Goal: Task Accomplishment & Management: Manage account settings

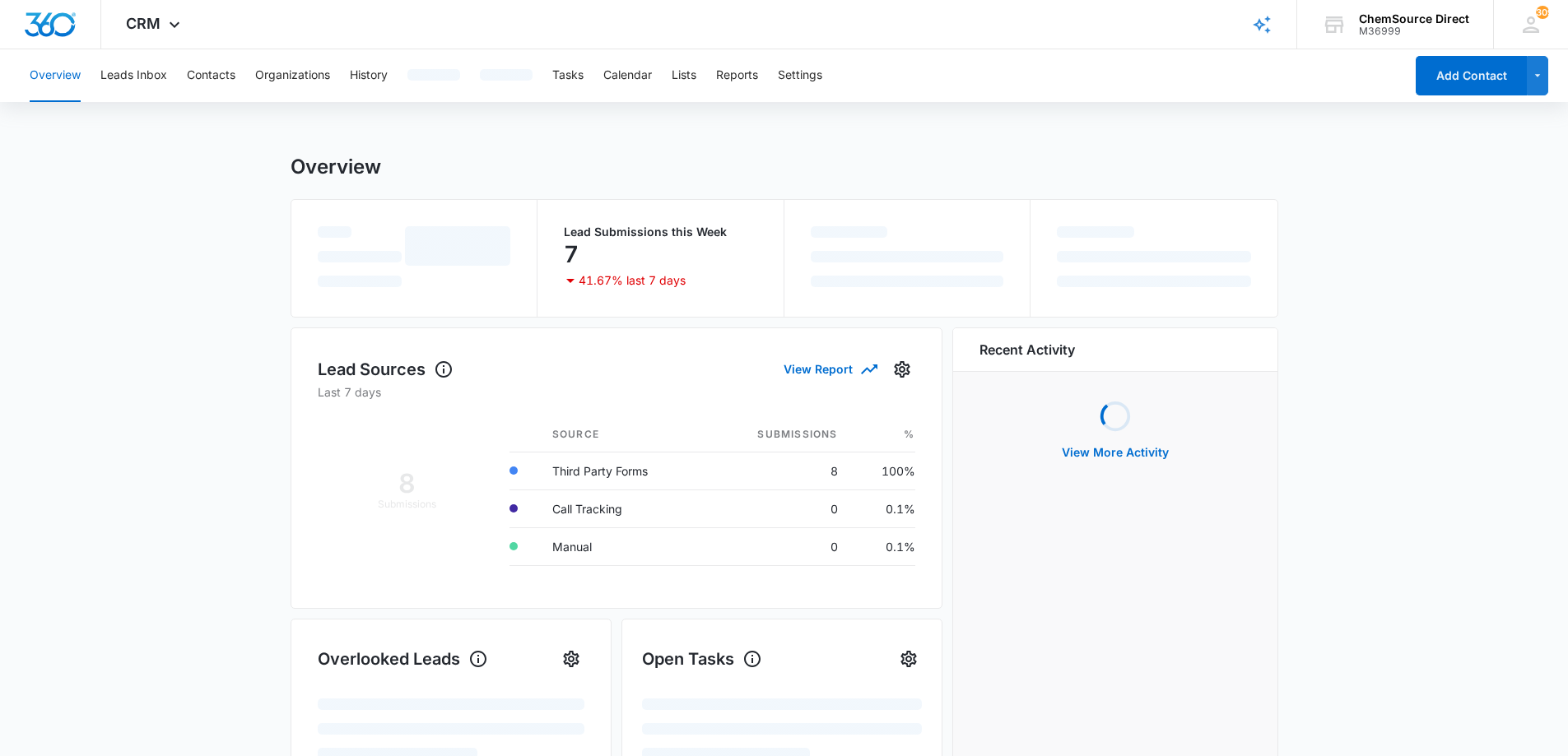
click at [169, 314] on main "Overview Lead Submissions this Week 7 41.67% last 7 days Lead Sources View Repo…" at bounding box center [784, 648] width 1568 height 985
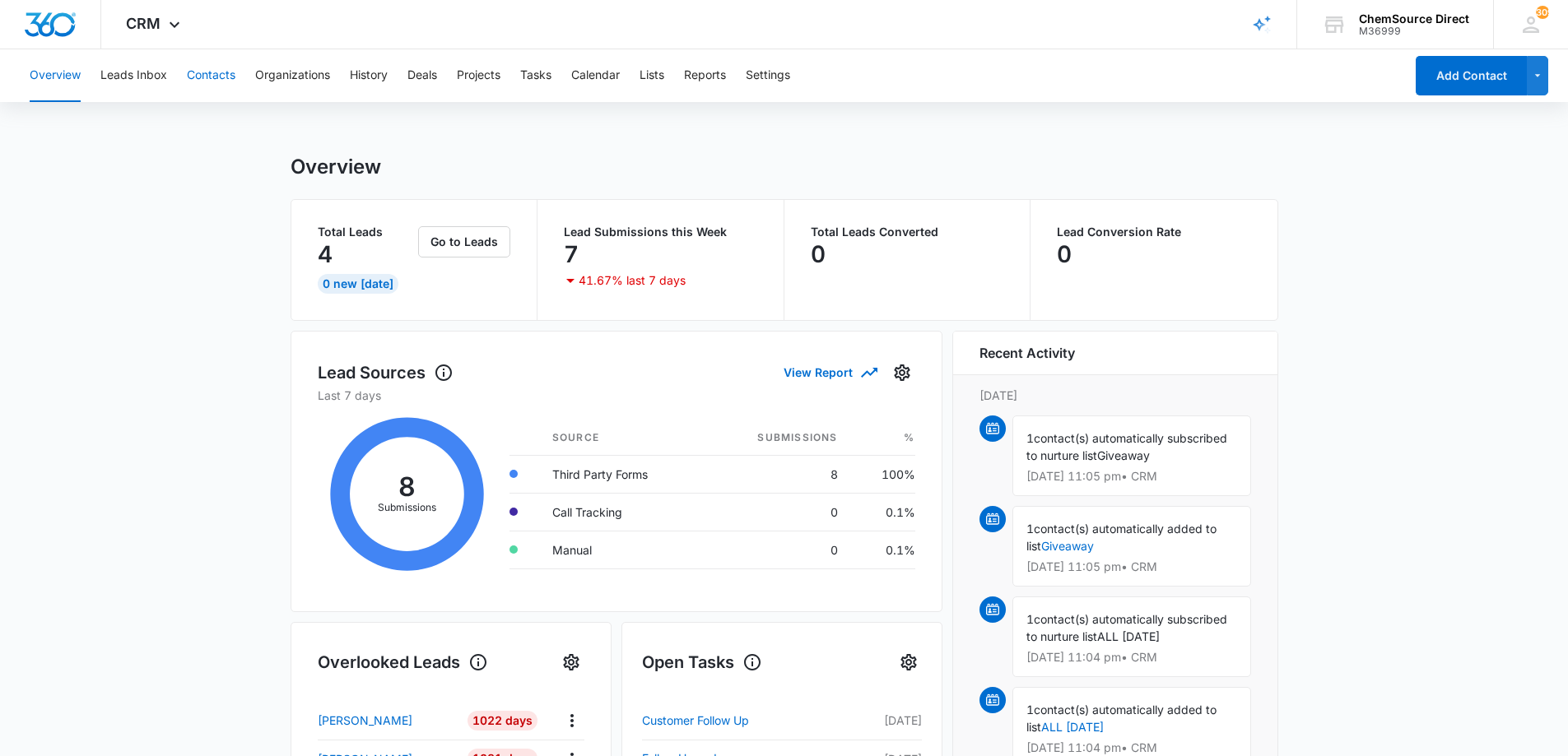
click at [202, 77] on button "Contacts" at bounding box center [211, 76] width 49 height 53
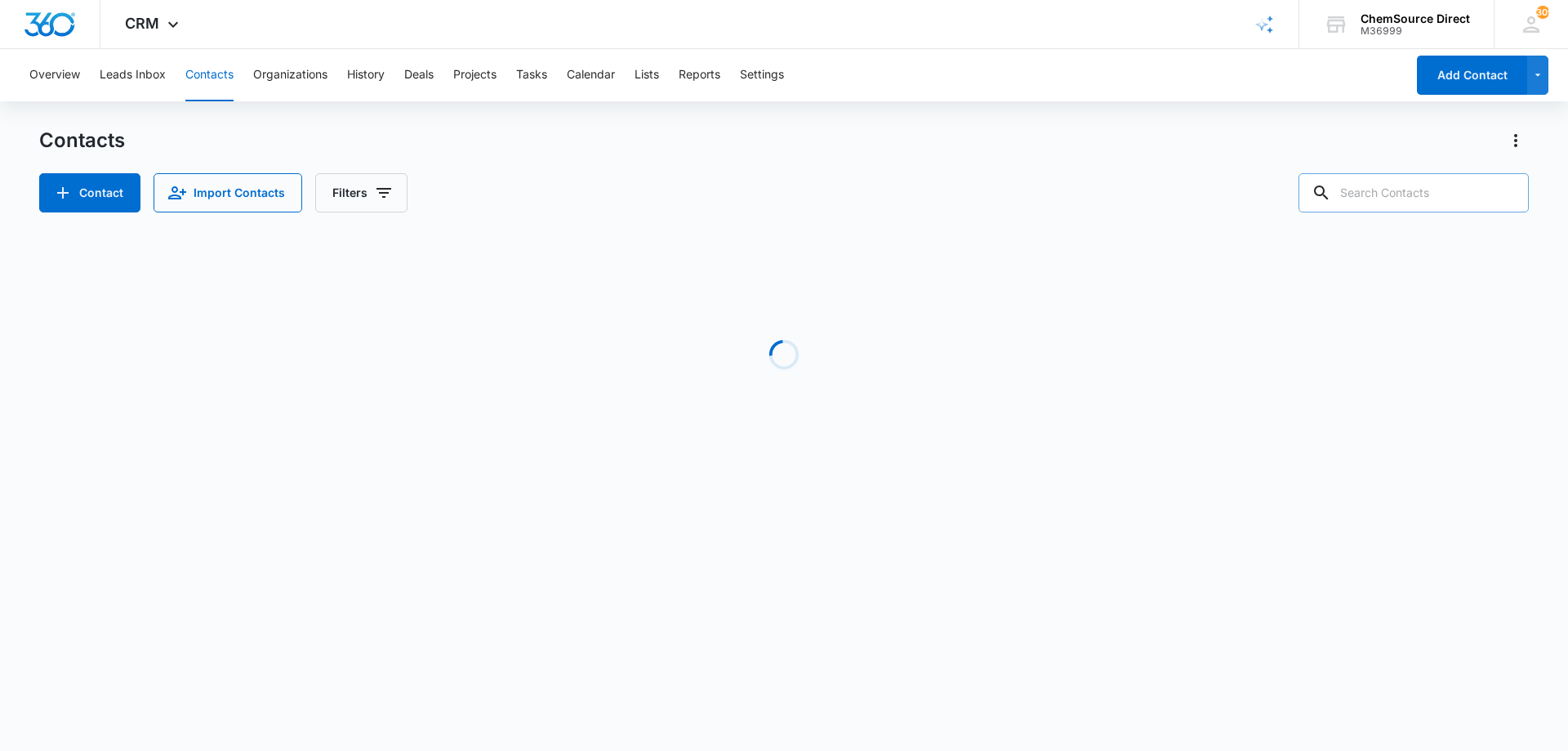
click at [1388, 192] on input "text" at bounding box center [1414, 193] width 230 height 39
type input "[PERSON_NAME]"
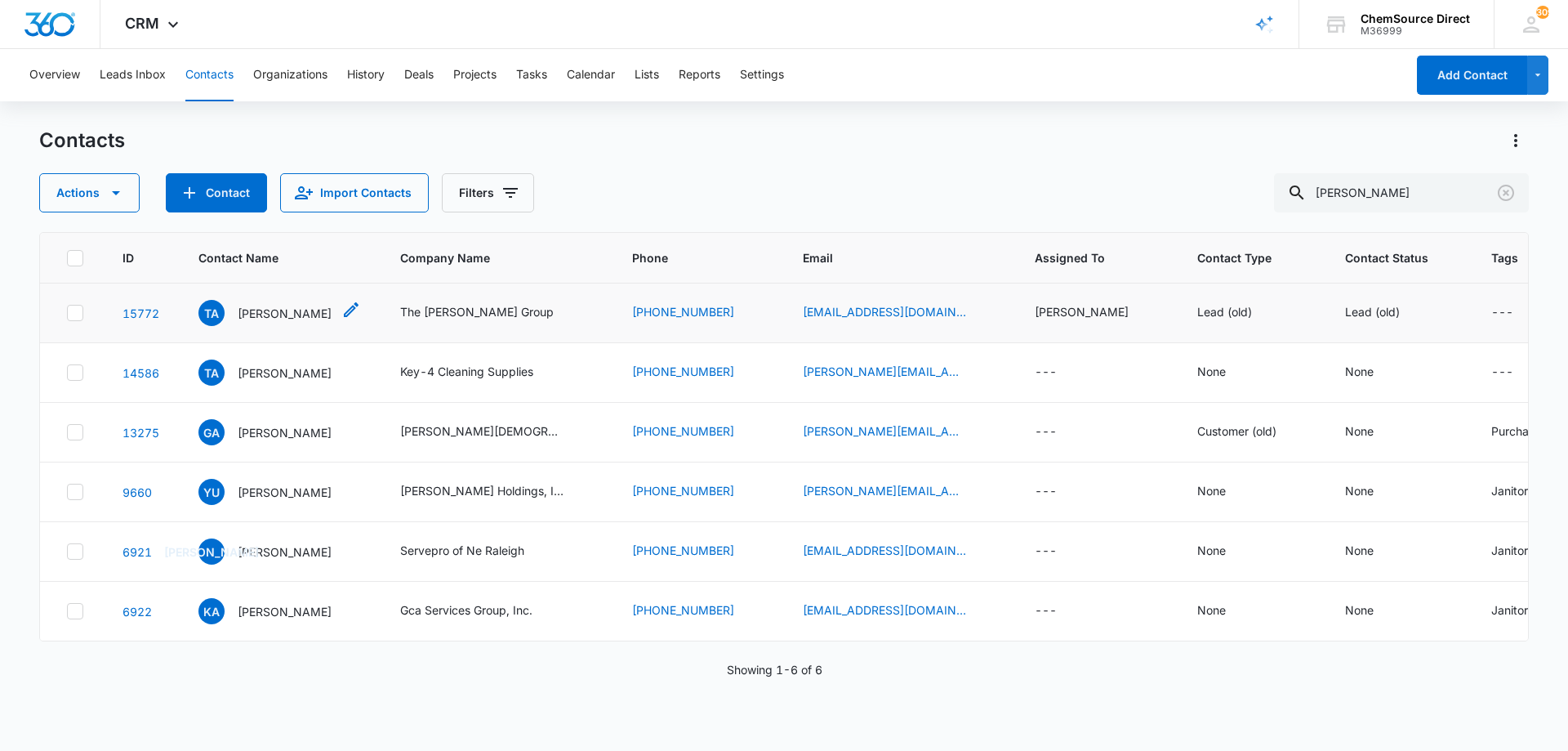
click at [312, 316] on p "[PERSON_NAME]" at bounding box center [284, 313] width 94 height 17
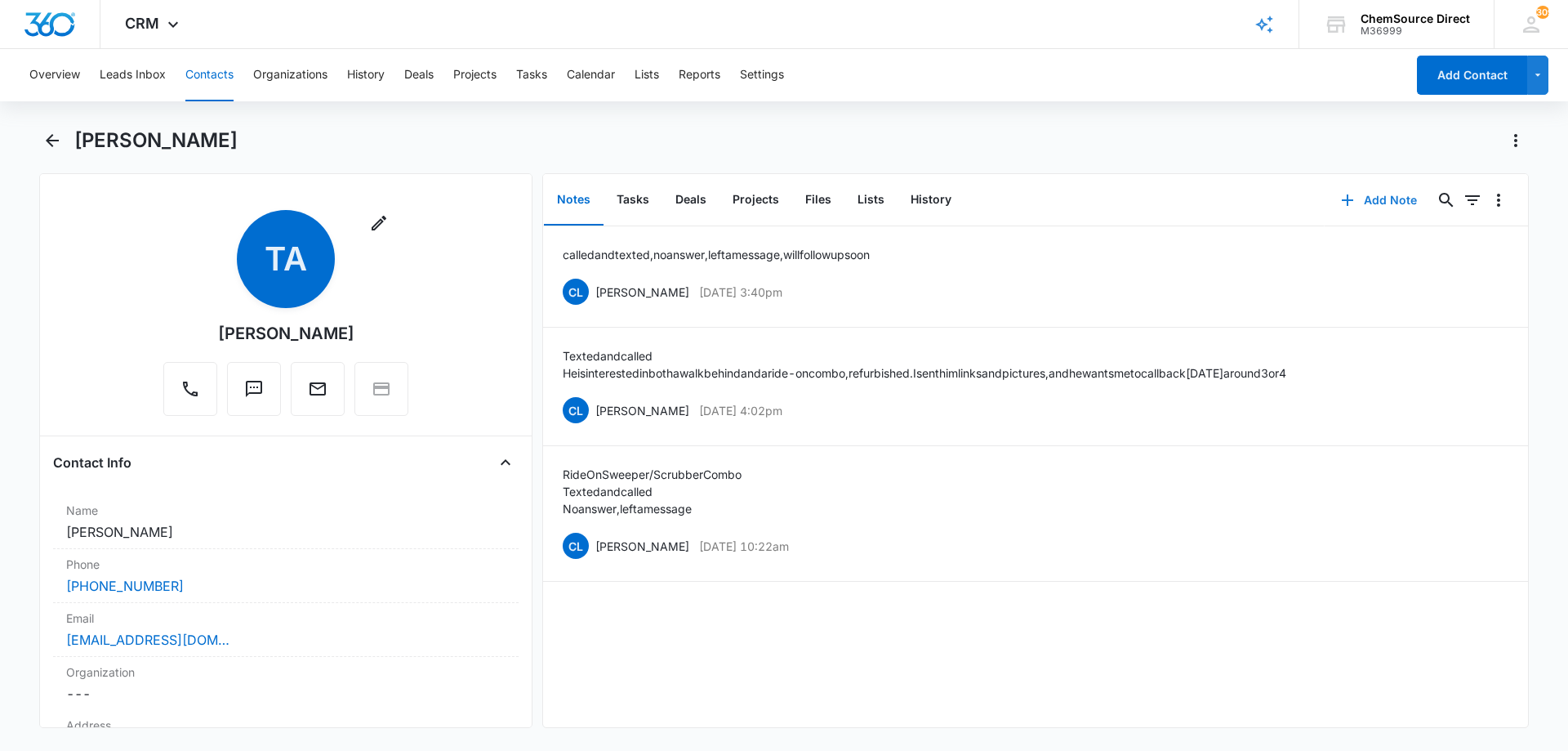
click at [1375, 197] on button "Add Note" at bounding box center [1379, 201] width 109 height 39
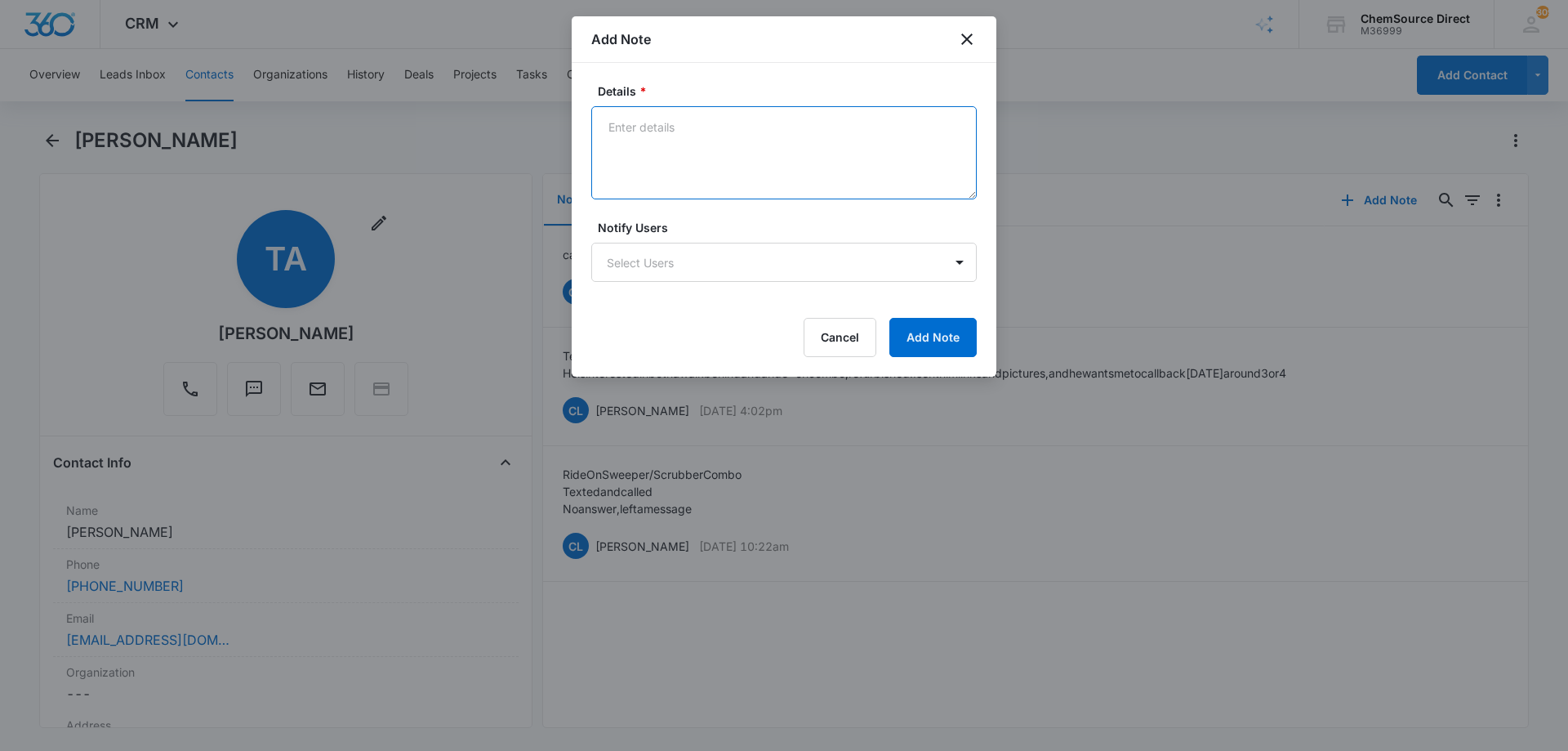
click at [671, 178] on textarea "Details *" at bounding box center [784, 152] width 386 height 93
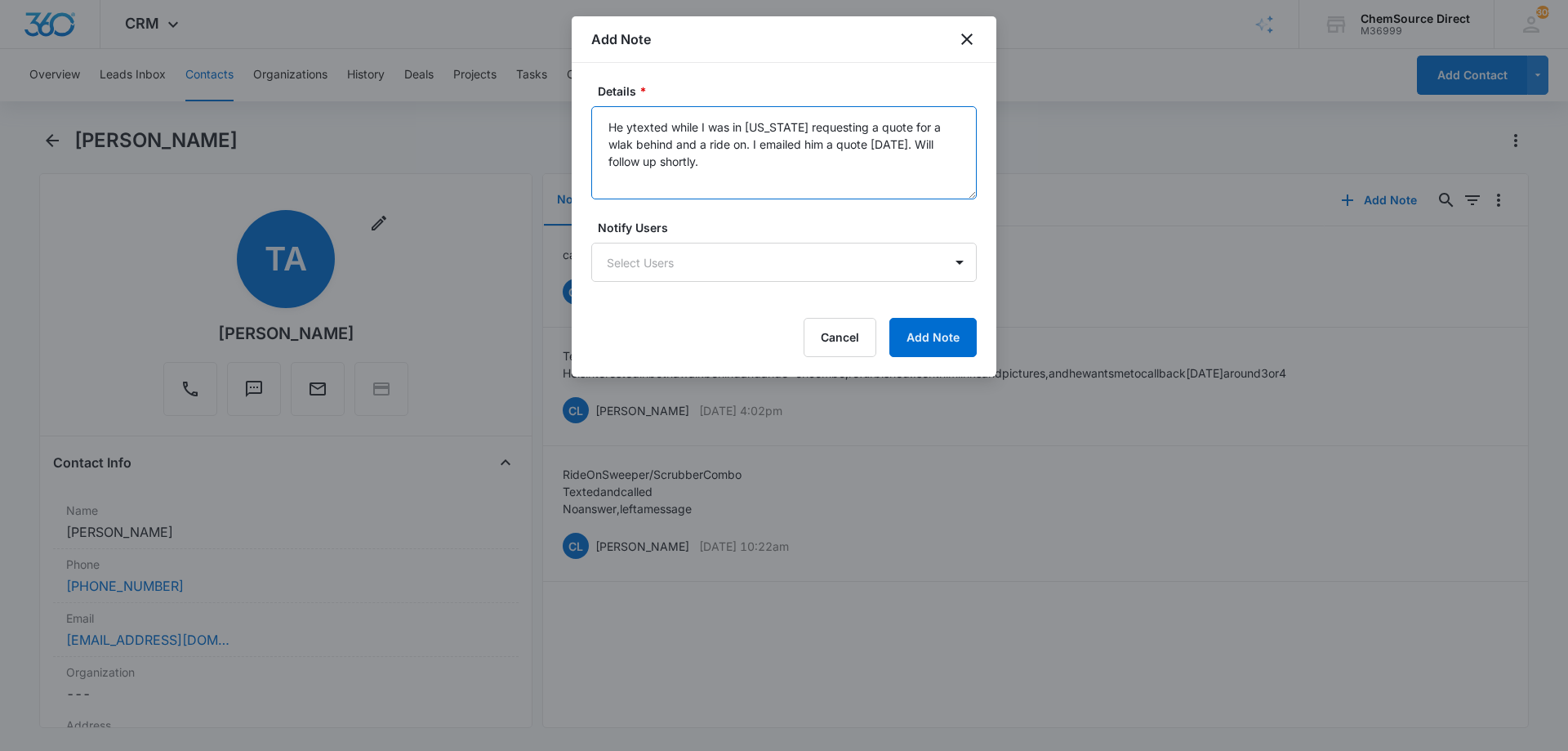
drag, startPoint x: 669, startPoint y: 156, endPoint x: 3136, endPoint y: 783, distance: 2545.4
click at [1567, 750] on html "CRM Apps Reputation Forms CRM Email Social Payments POS Content Ads Intelligenc…" at bounding box center [784, 375] width 1568 height 751
drag, startPoint x: 658, startPoint y: 166, endPoint x: 601, endPoint y: 121, distance: 72.6
click at [601, 121] on textarea "He ytexted while I was in [US_STATE] requesting a quote for a wlak behind and a…" at bounding box center [784, 152] width 386 height 93
paste textarea "texted while I was in [US_STATE], requesting a quote for a walk-behind mower an…"
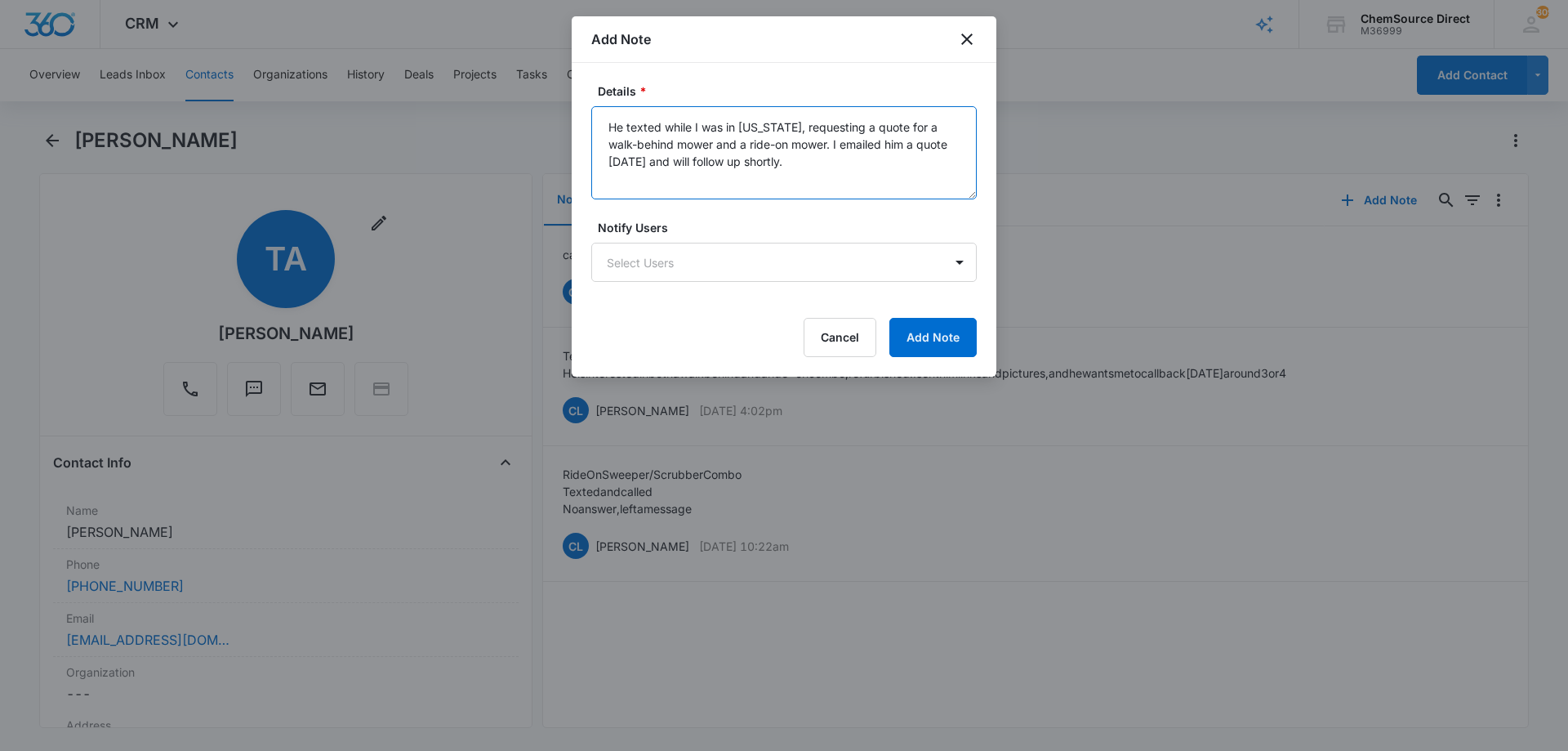
type textarea "He texted while I was in [US_STATE], requesting a quote for a walk-behind mower…"
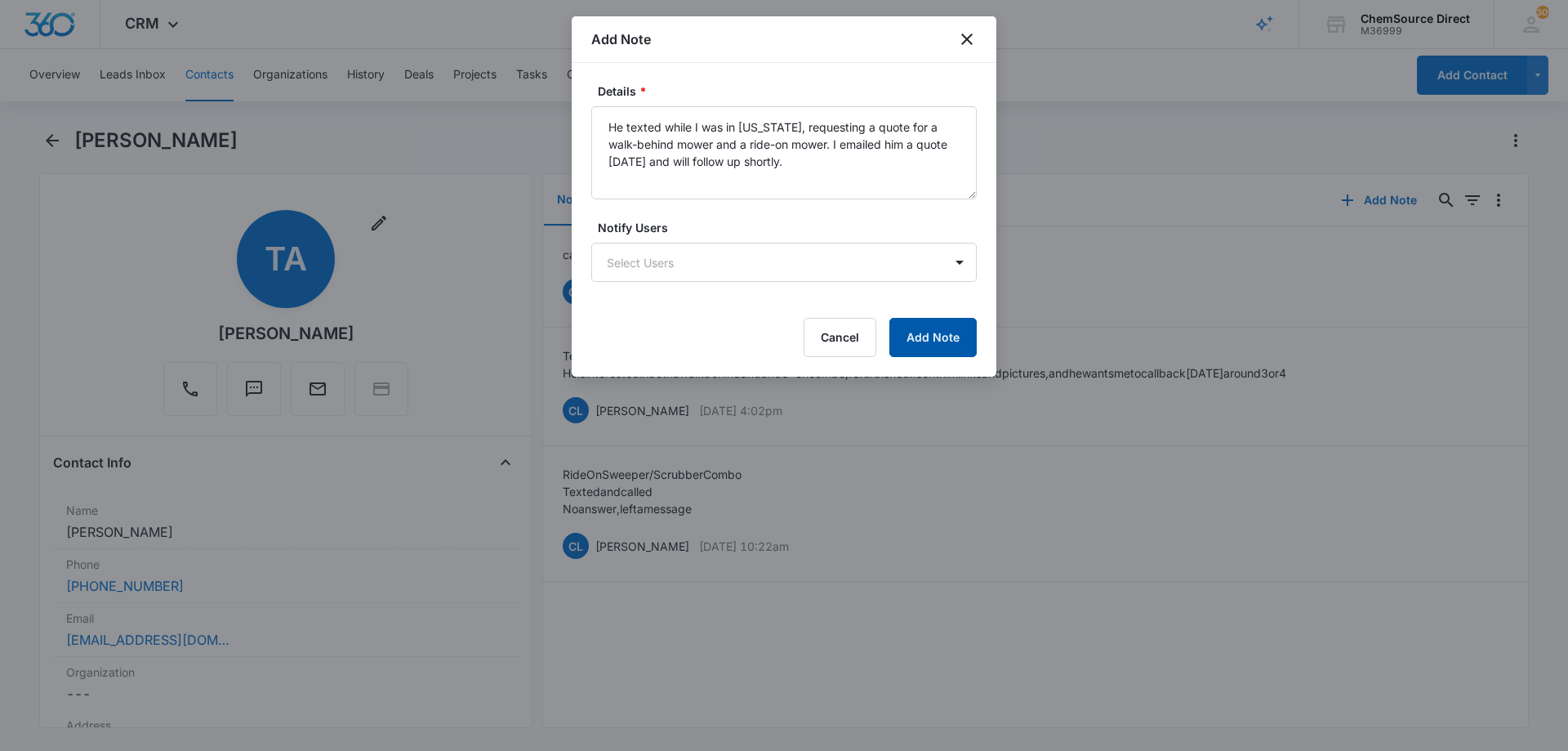
click at [932, 338] on button "Add Note" at bounding box center [933, 337] width 87 height 39
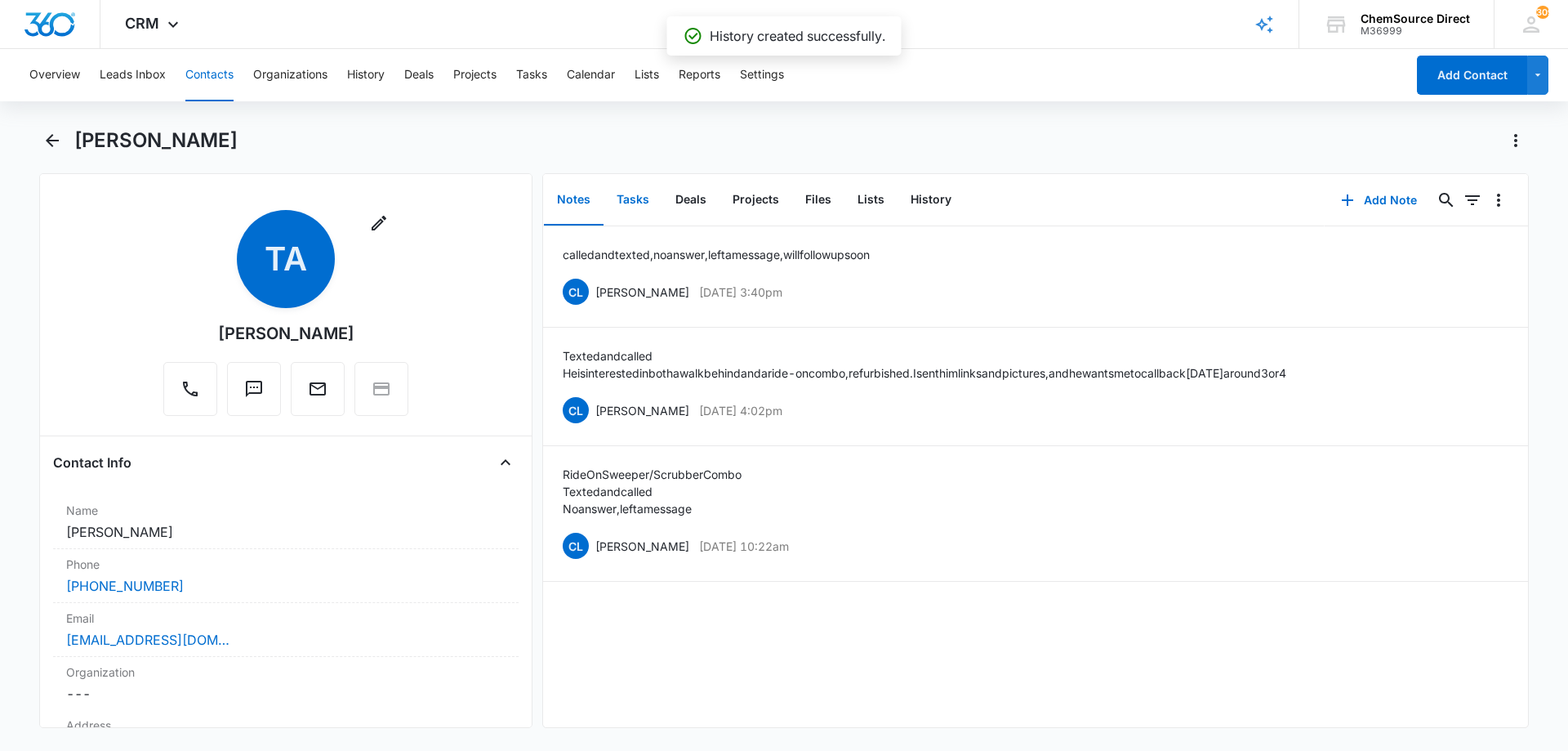
click at [631, 200] on button "Tasks" at bounding box center [633, 201] width 59 height 51
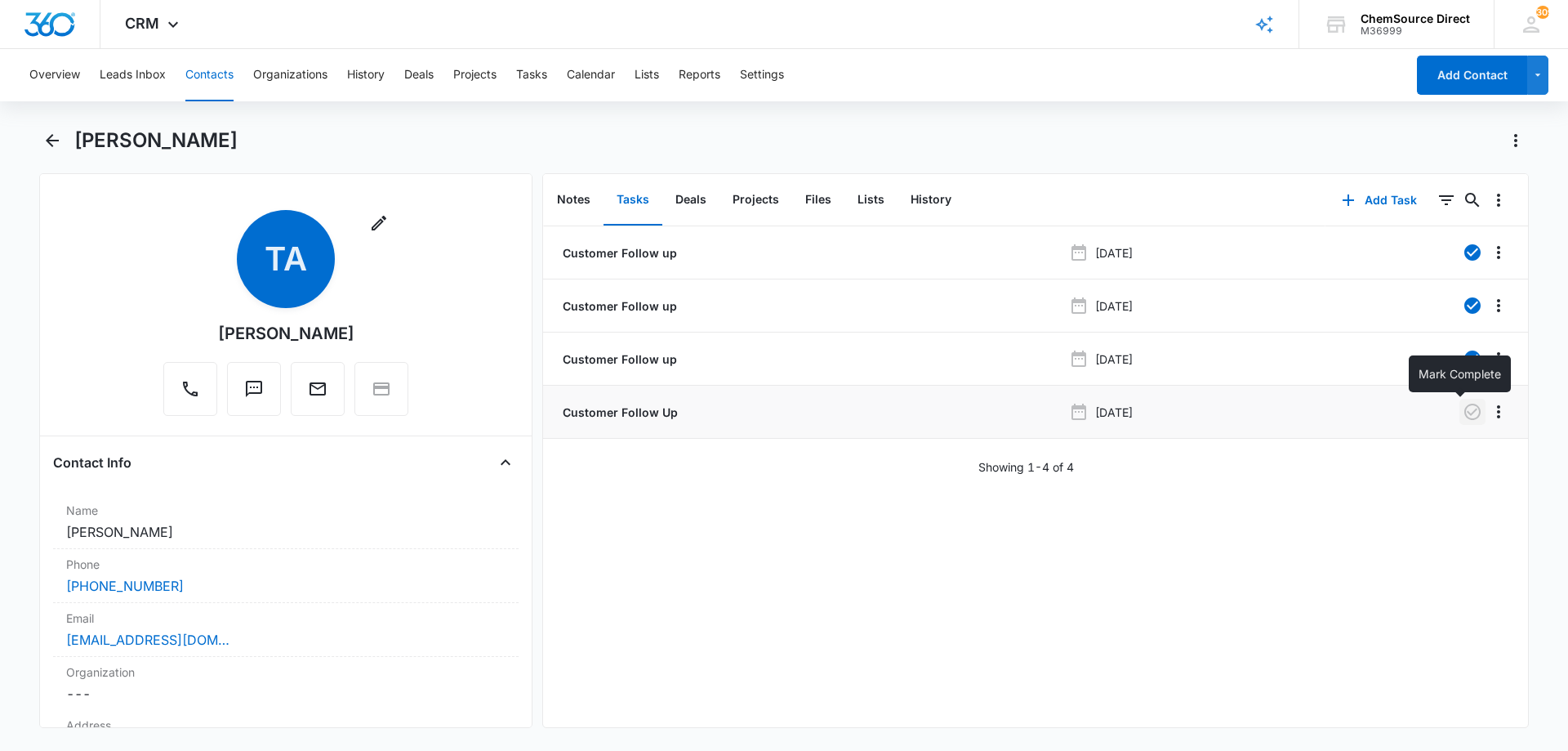
click at [1464, 415] on icon "button" at bounding box center [1473, 412] width 16 height 16
click at [1367, 189] on button "Add Task" at bounding box center [1379, 201] width 108 height 39
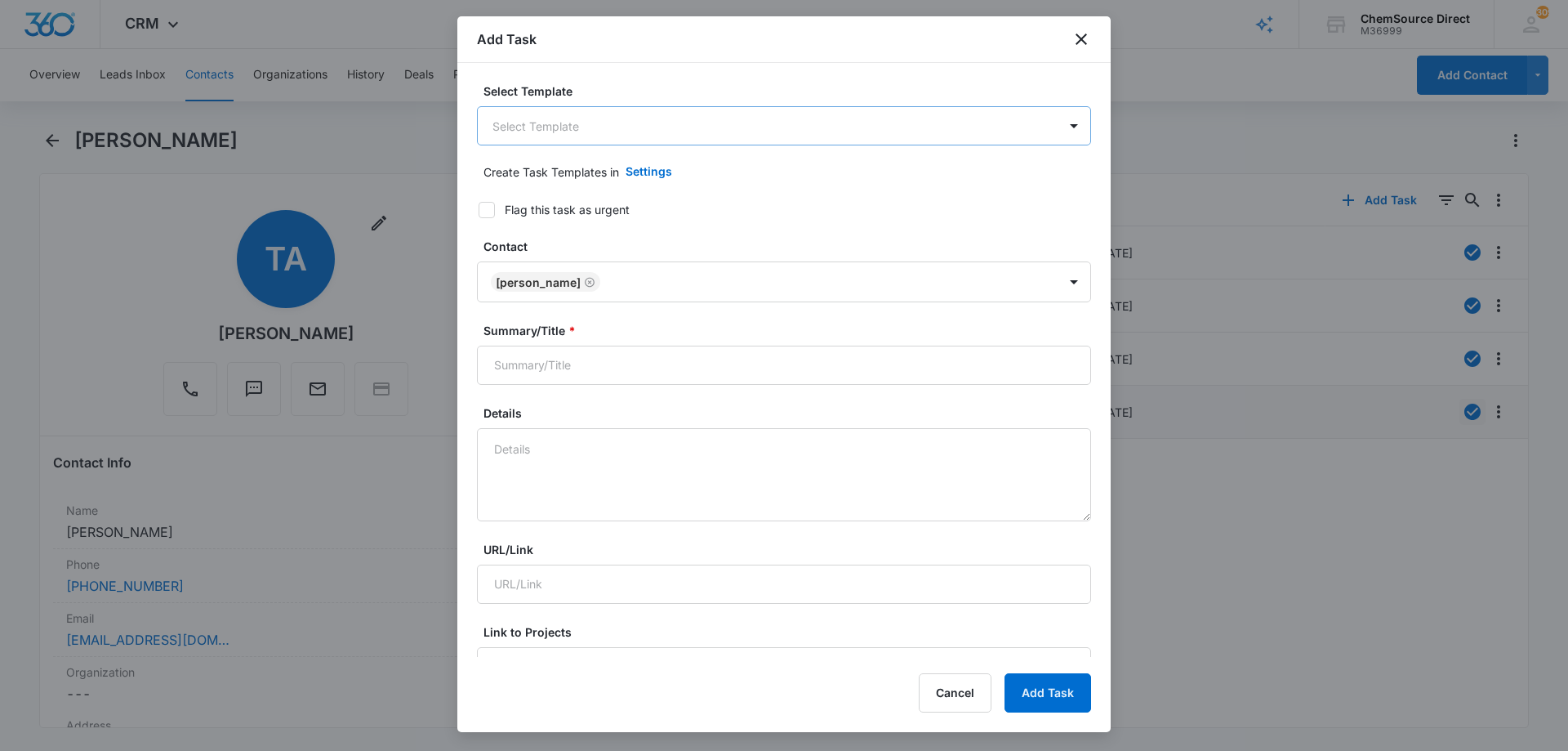
click at [496, 130] on body "CRM Apps Reputation Forms CRM Email Social Payments POS Content Ads Intelligenc…" at bounding box center [784, 375] width 1568 height 751
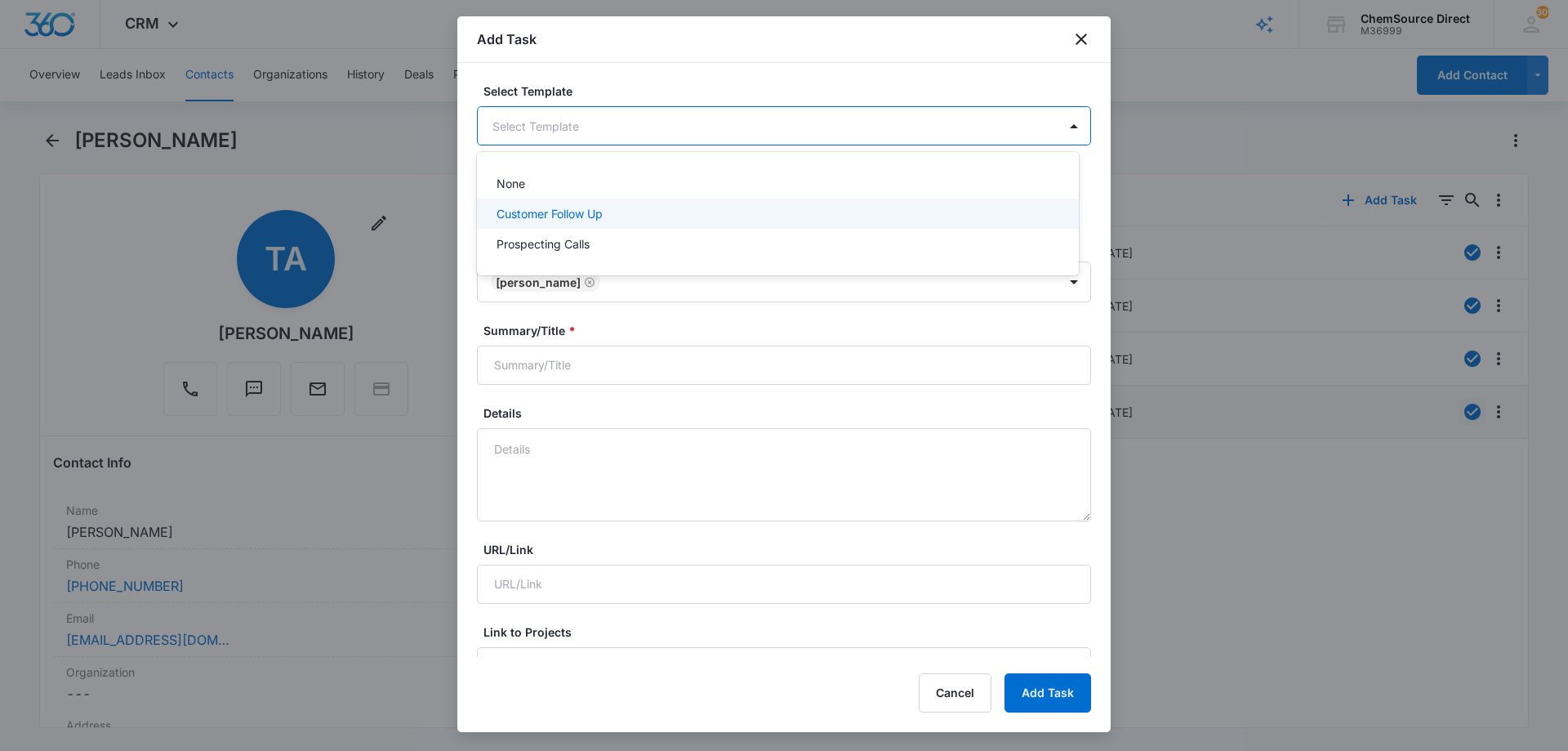
click at [527, 214] on p "Customer Follow Up" at bounding box center [549, 213] width 106 height 17
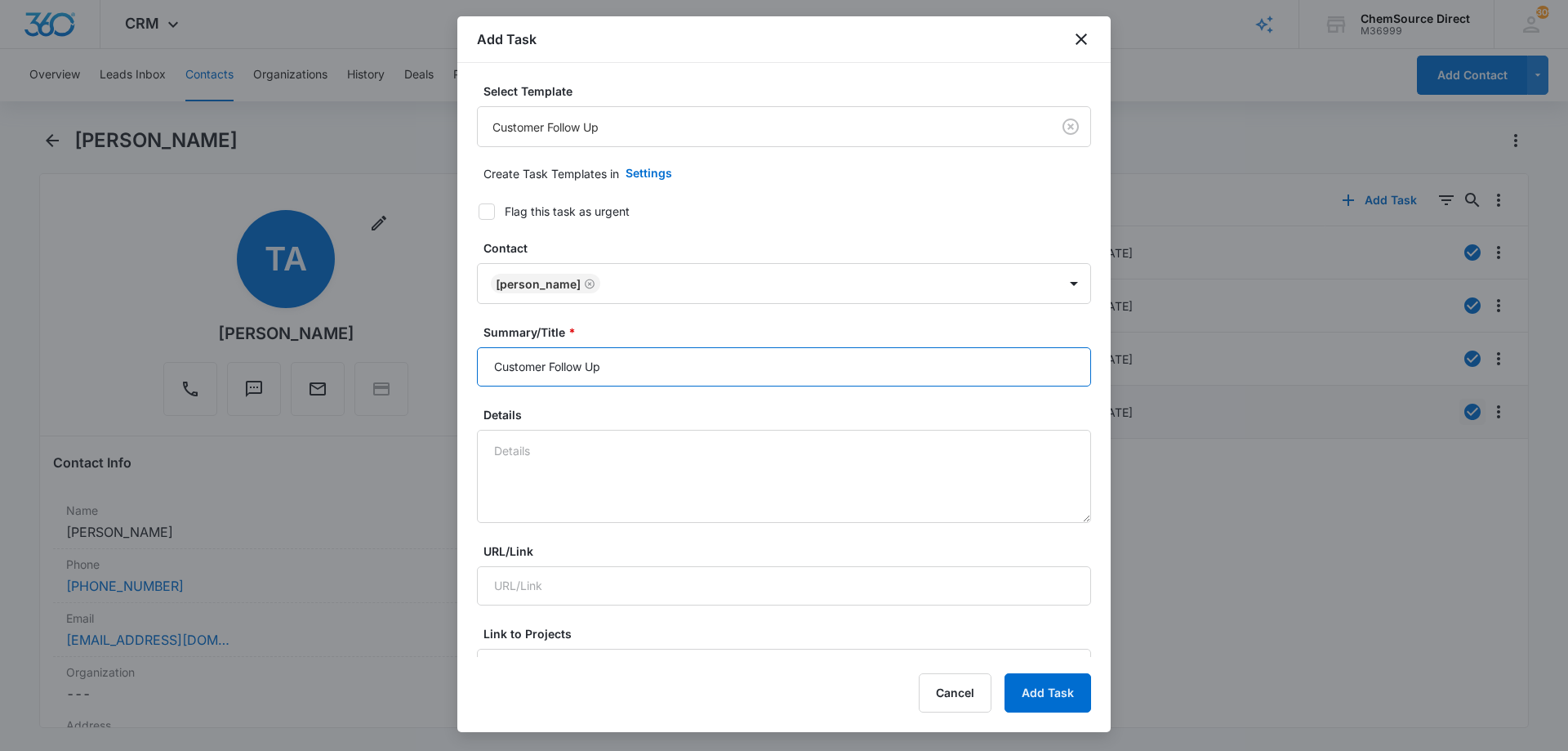
click at [561, 369] on input "Customer Follow Up" at bounding box center [784, 367] width 614 height 39
type input "Customer Follow Up"
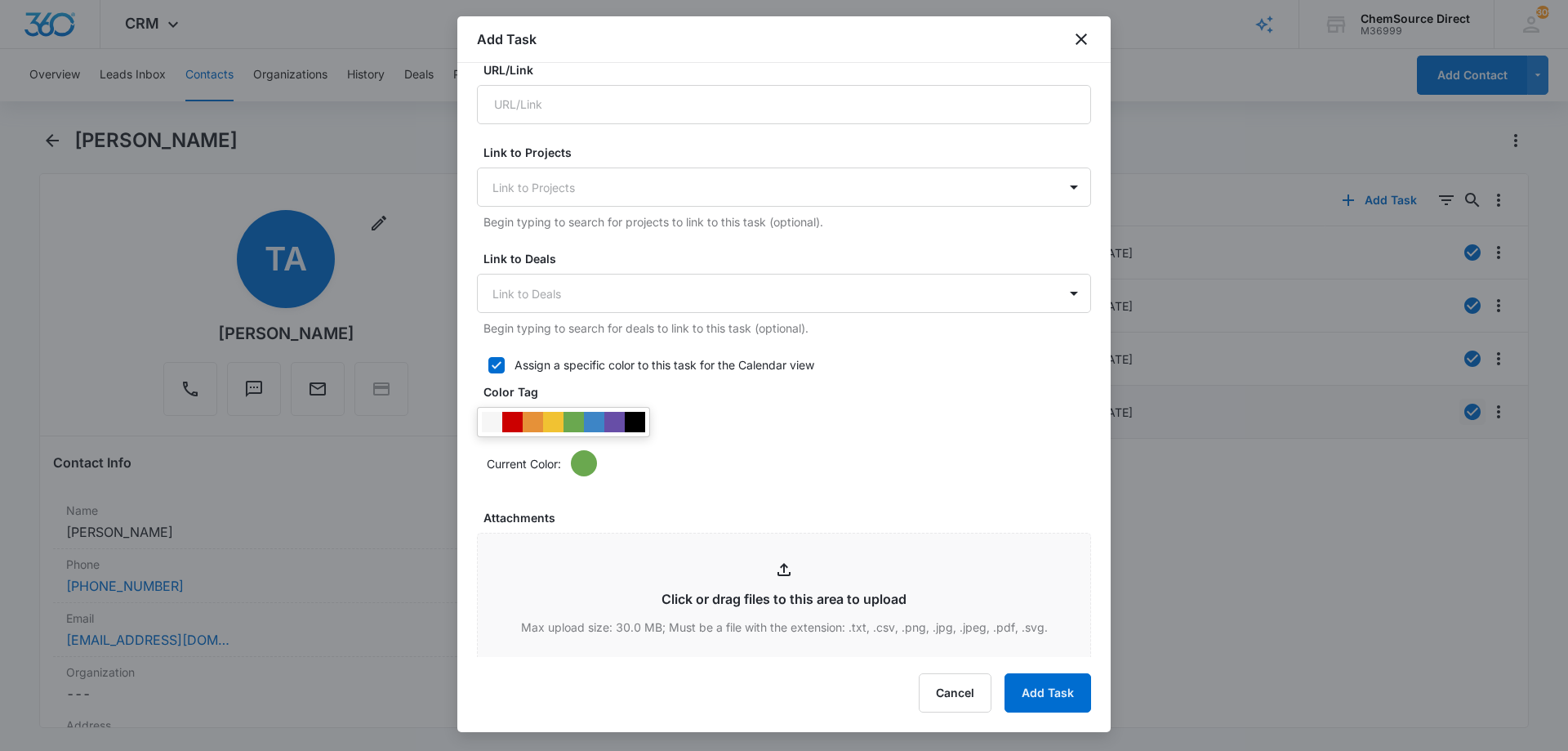
scroll to position [490, 0]
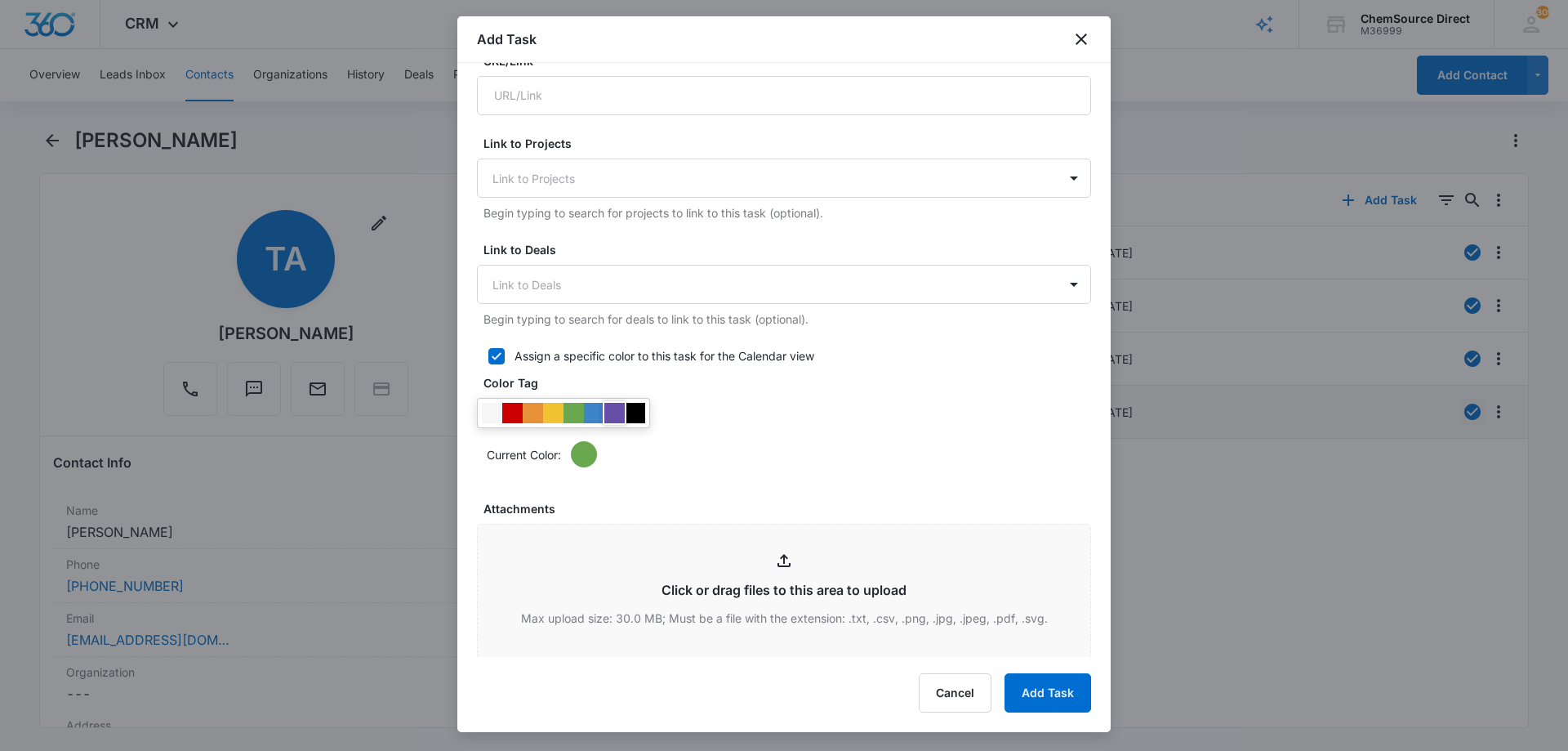
click at [612, 415] on div at bounding box center [614, 413] width 21 height 21
click at [765, 415] on div "Current Color:" at bounding box center [784, 433] width 614 height 69
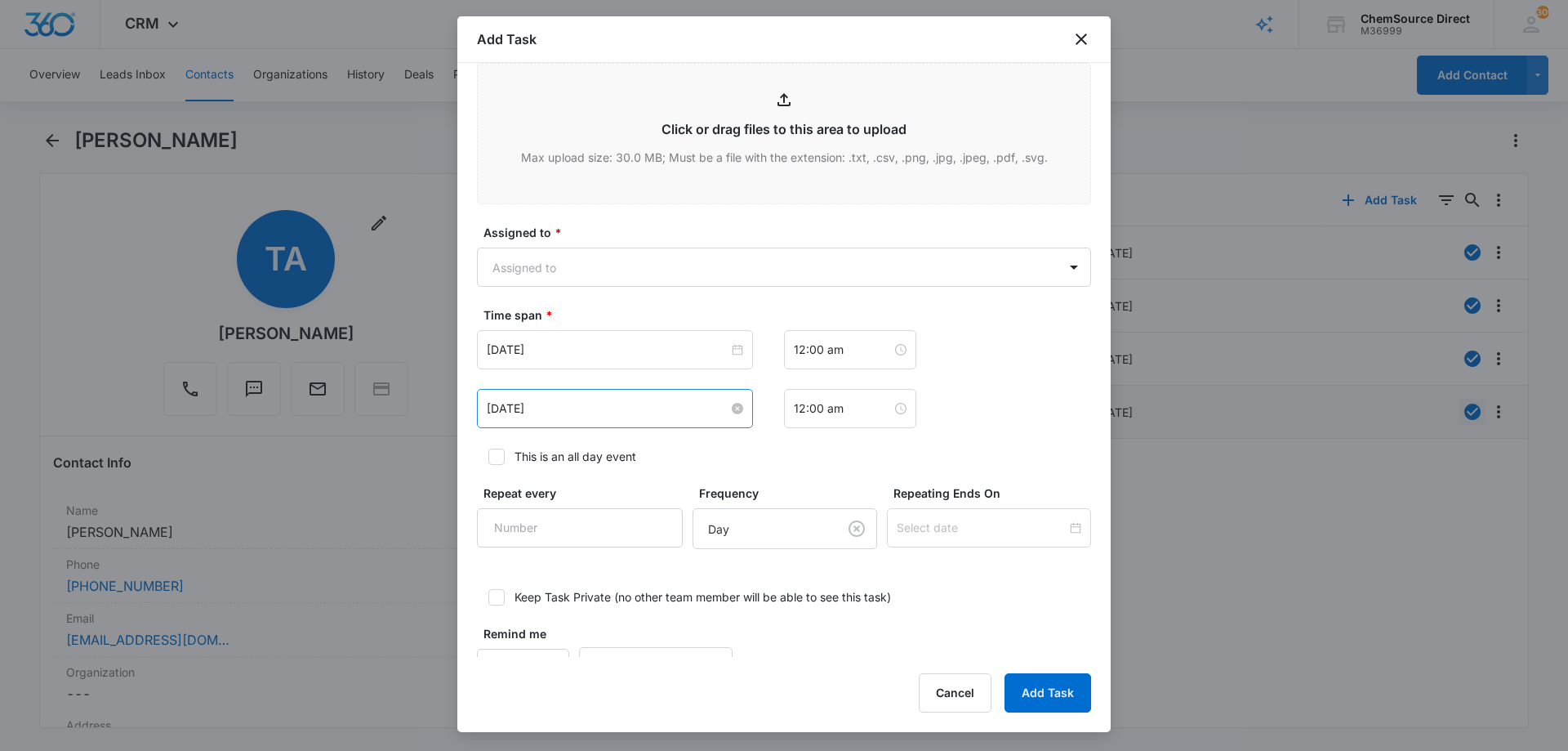
scroll to position [1002, 0]
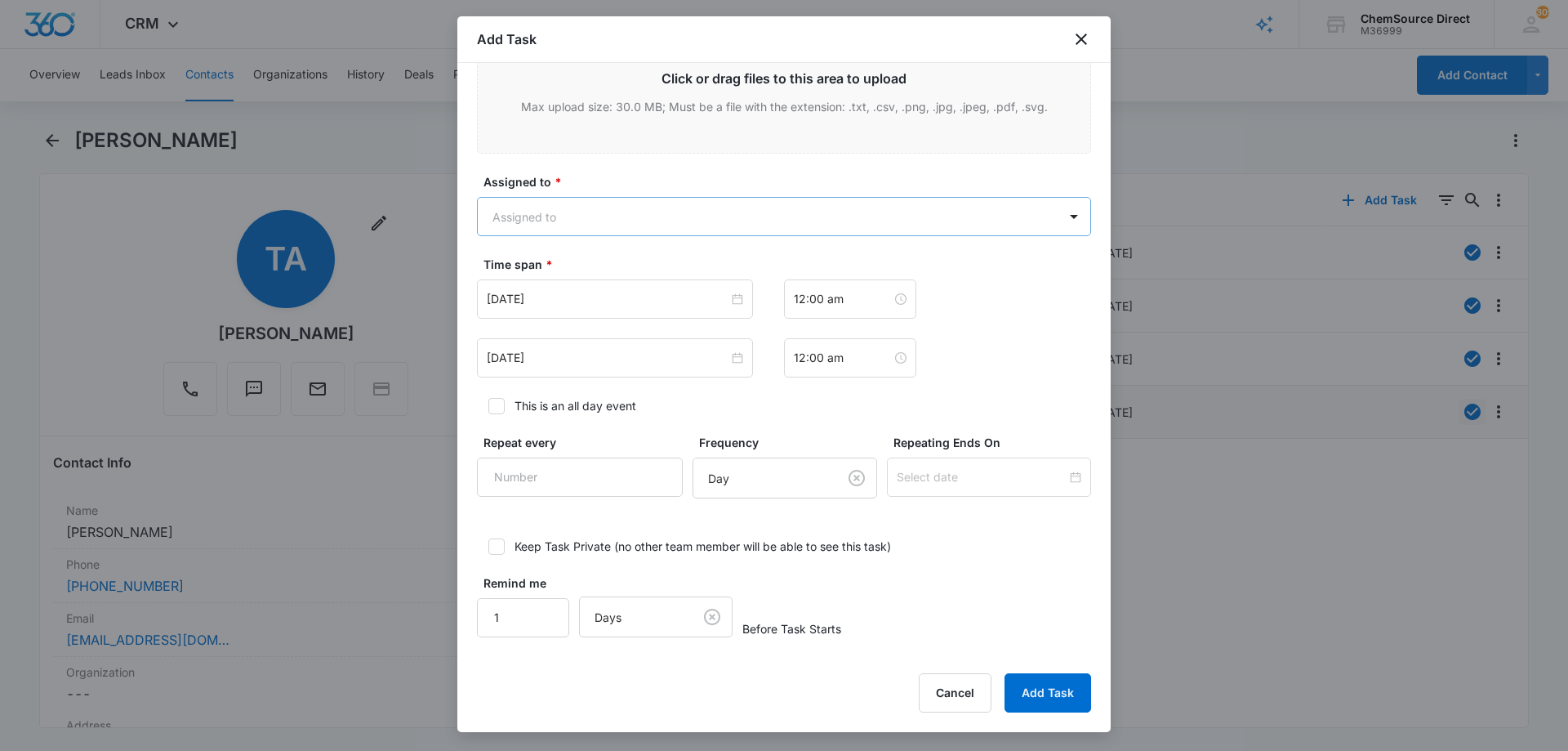
click at [622, 216] on body "CRM Apps Reputation Forms CRM Email Social Payments POS Content Ads Intelligenc…" at bounding box center [784, 375] width 1568 height 751
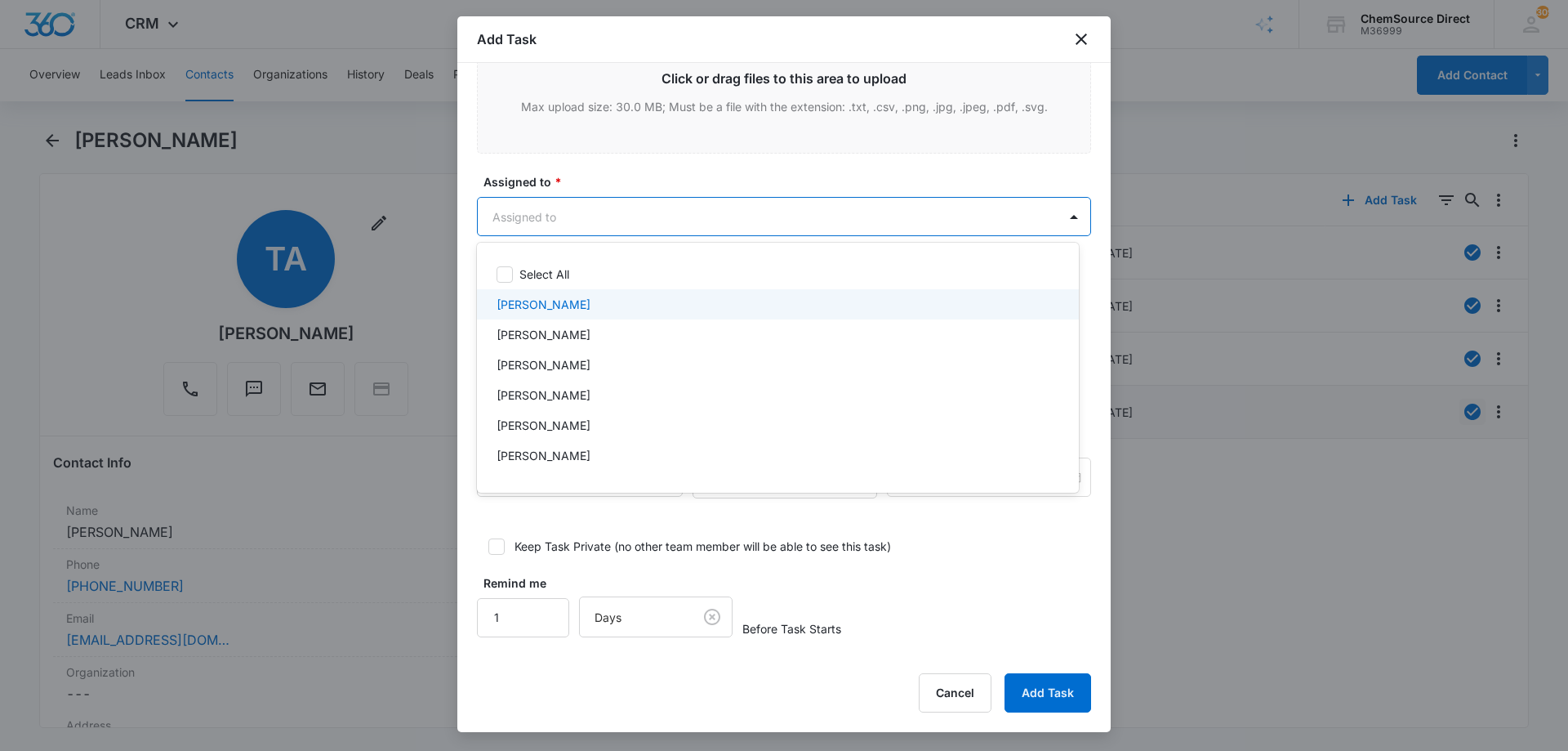
click at [553, 301] on p "[PERSON_NAME]" at bounding box center [543, 304] width 94 height 17
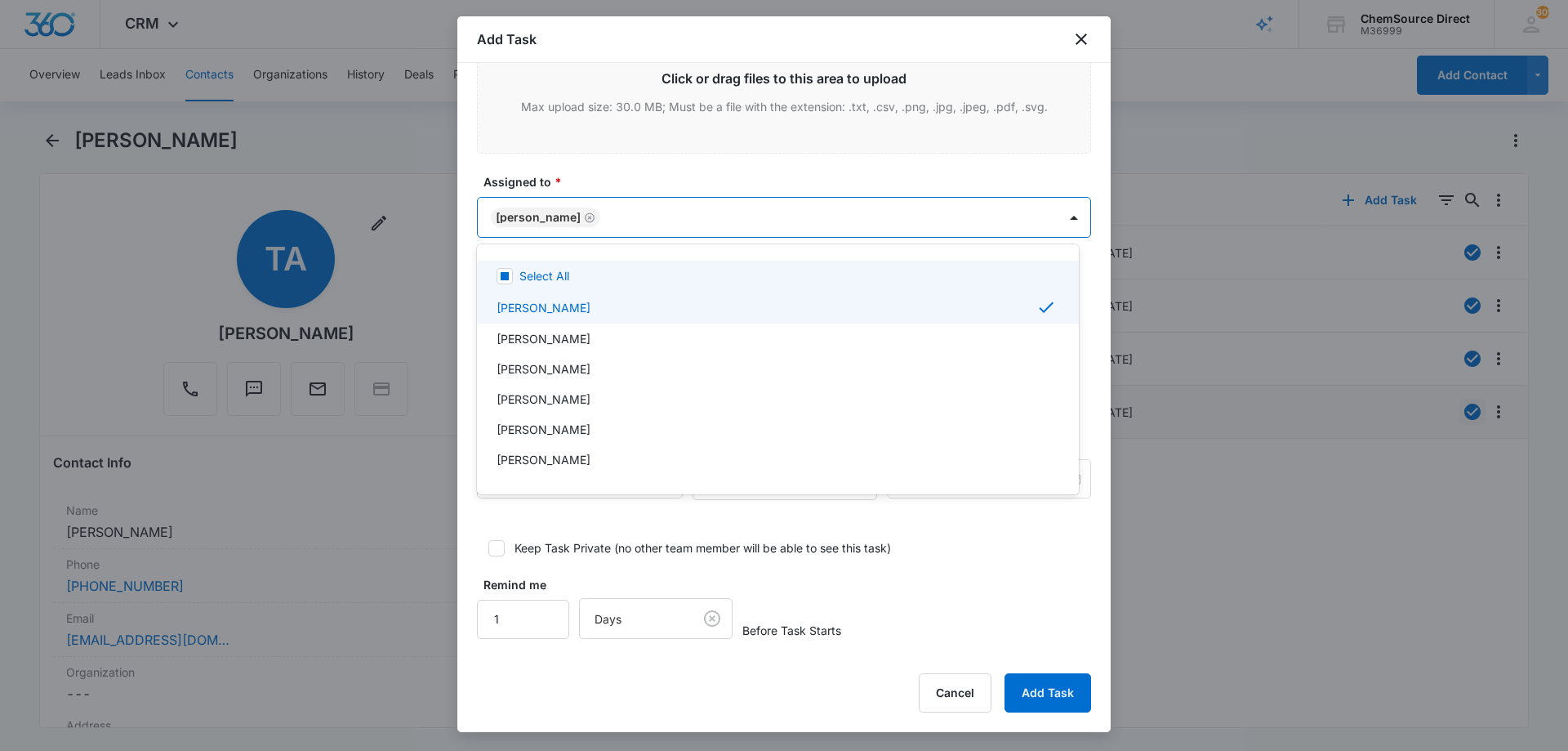
click at [593, 161] on div at bounding box center [784, 375] width 1568 height 751
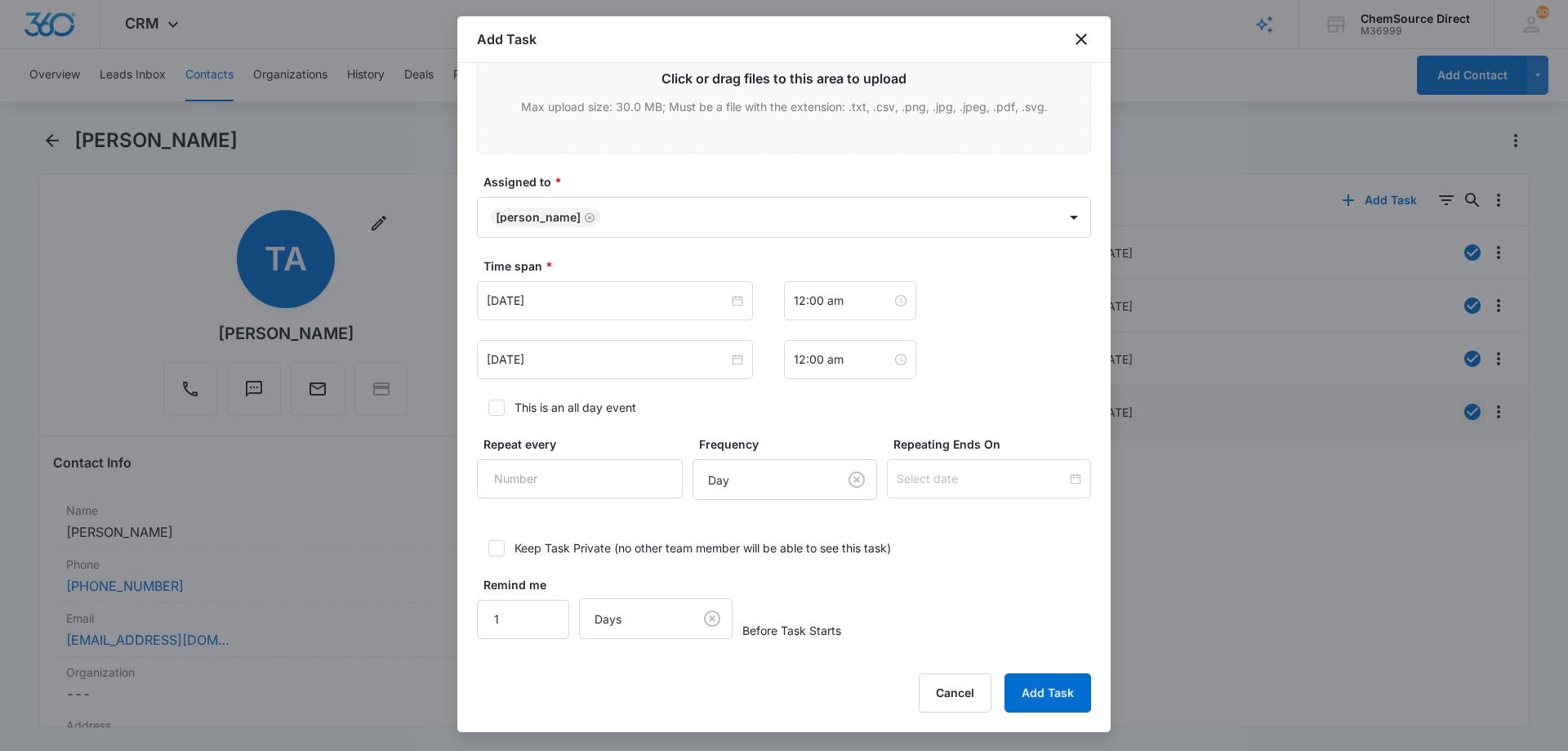
scroll to position [1004, 0]
click at [580, 294] on input "[DATE]" at bounding box center [608, 299] width 242 height 18
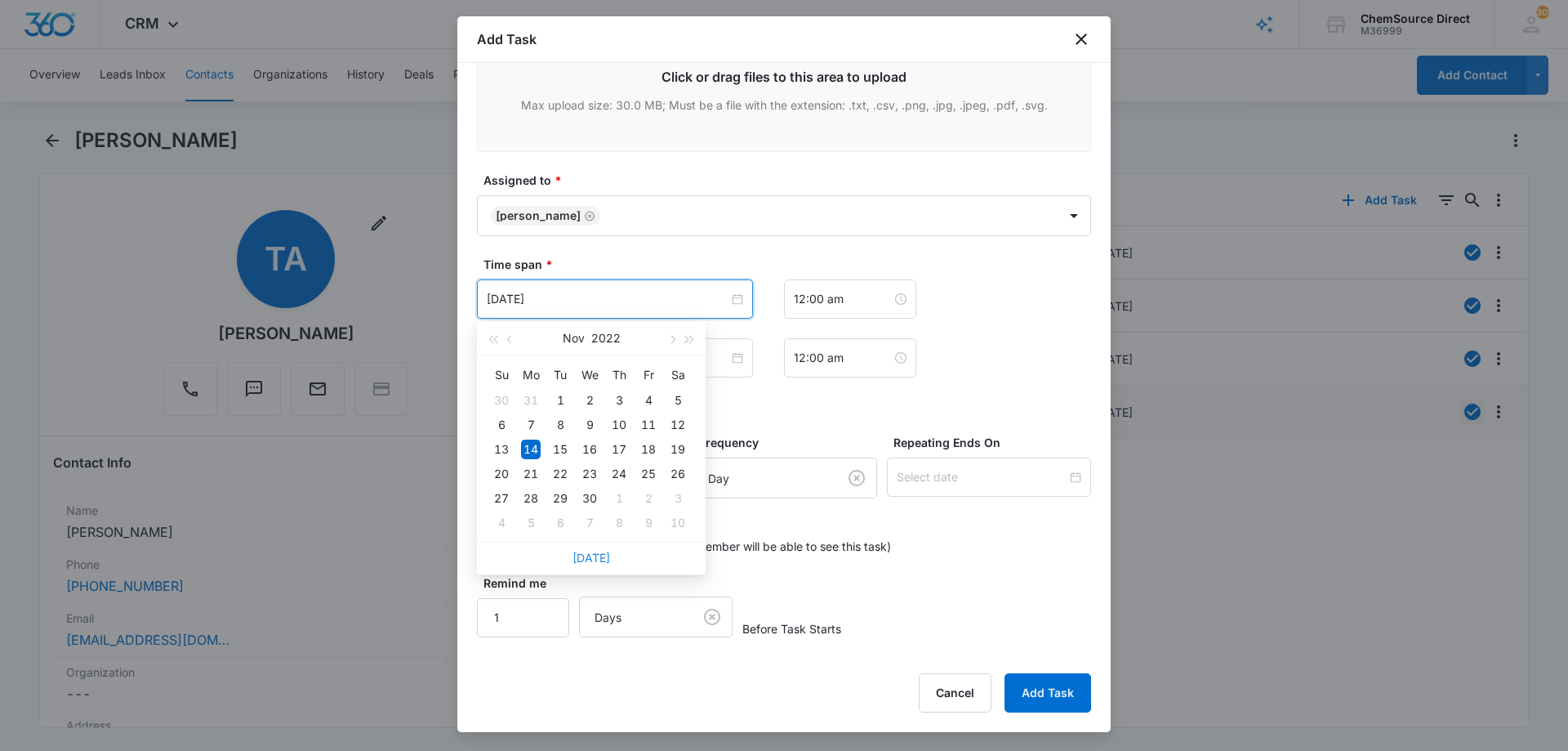
click at [596, 560] on link "[DATE]" at bounding box center [591, 558] width 38 height 14
type input "[DATE]"
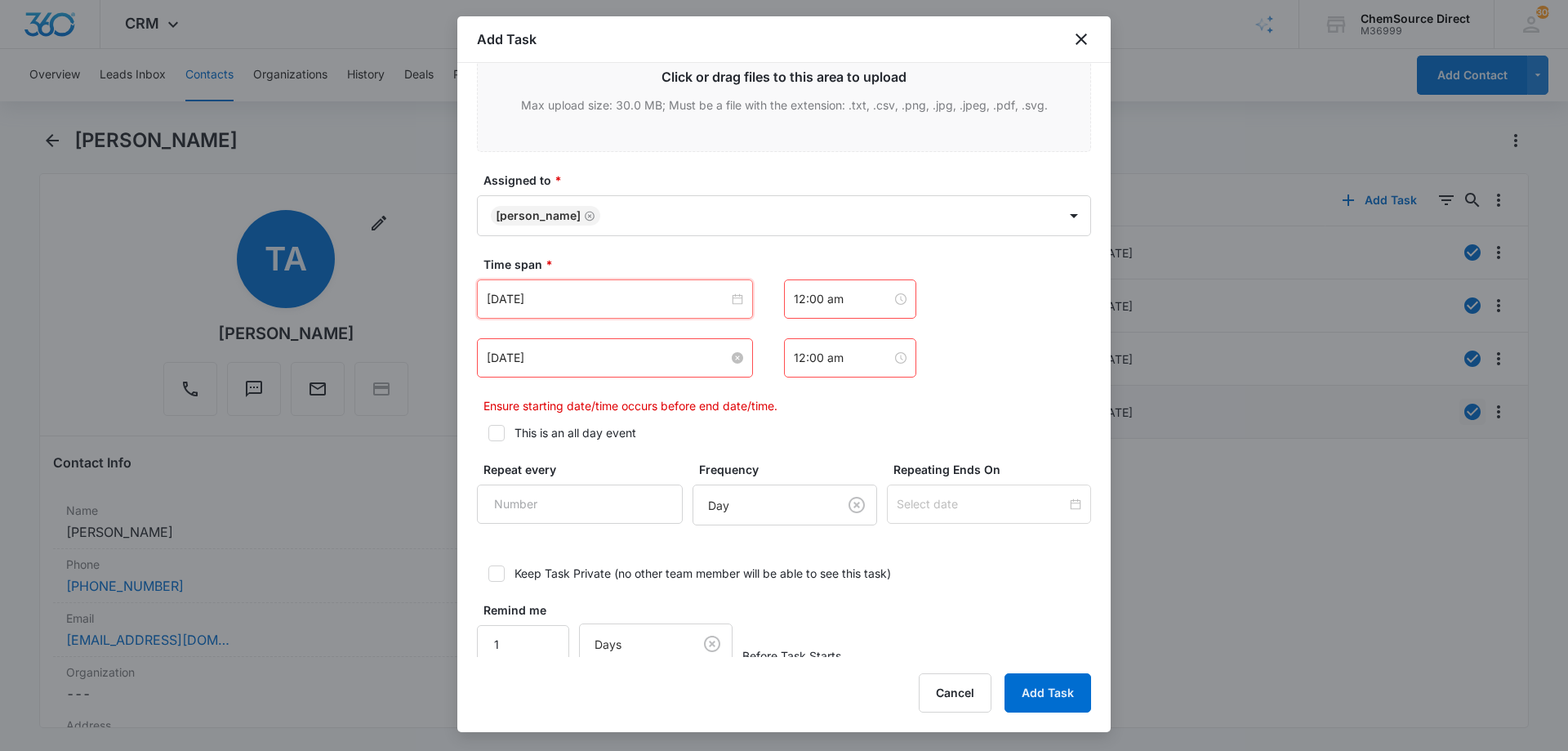
click at [578, 355] on input "[DATE]" at bounding box center [608, 358] width 242 height 18
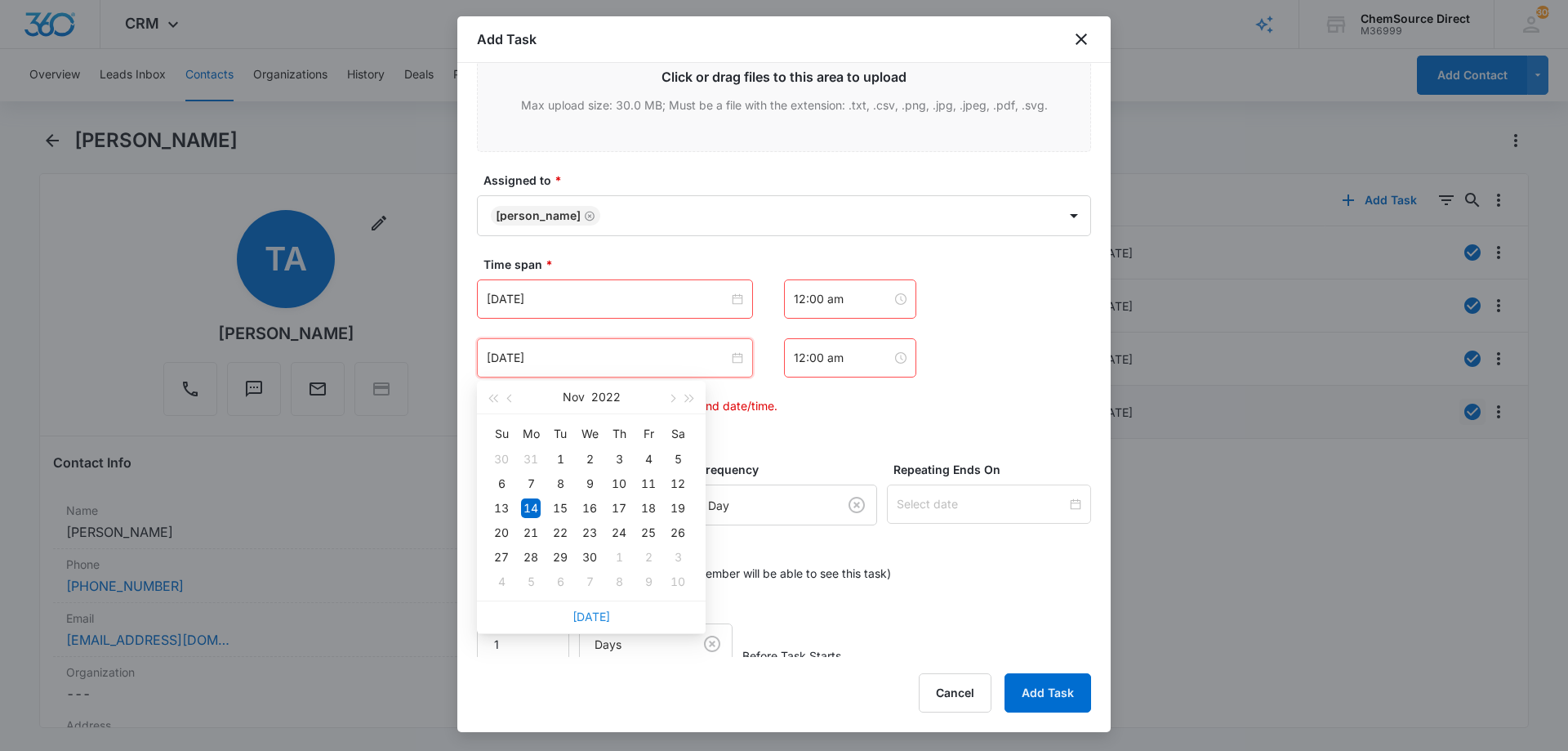
click at [594, 619] on link "[DATE]" at bounding box center [591, 616] width 38 height 14
type input "[DATE]"
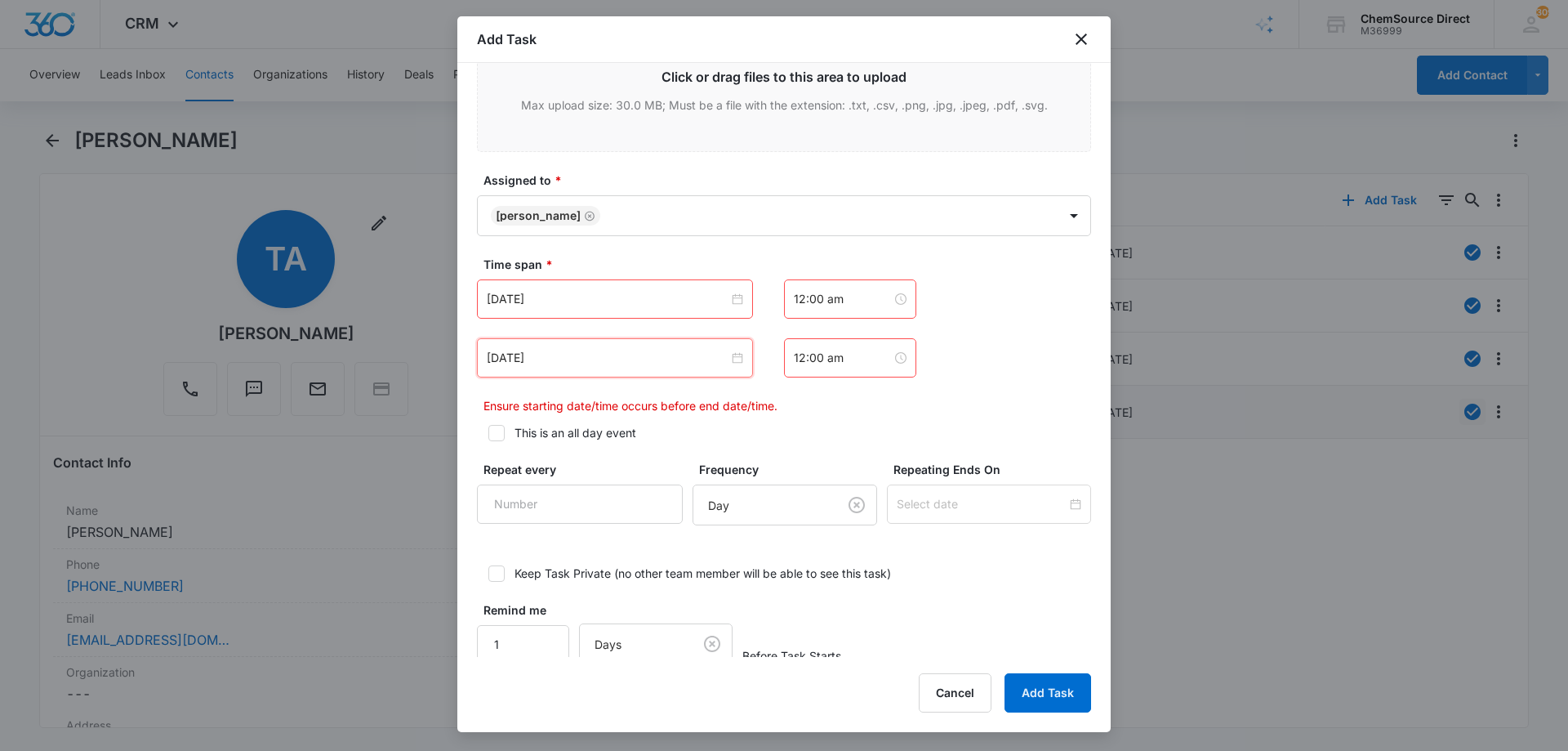
click at [498, 436] on icon at bounding box center [497, 433] width 15 height 15
click at [488, 436] on input "This is an all day event" at bounding box center [483, 433] width 12 height 12
checkbox input "true"
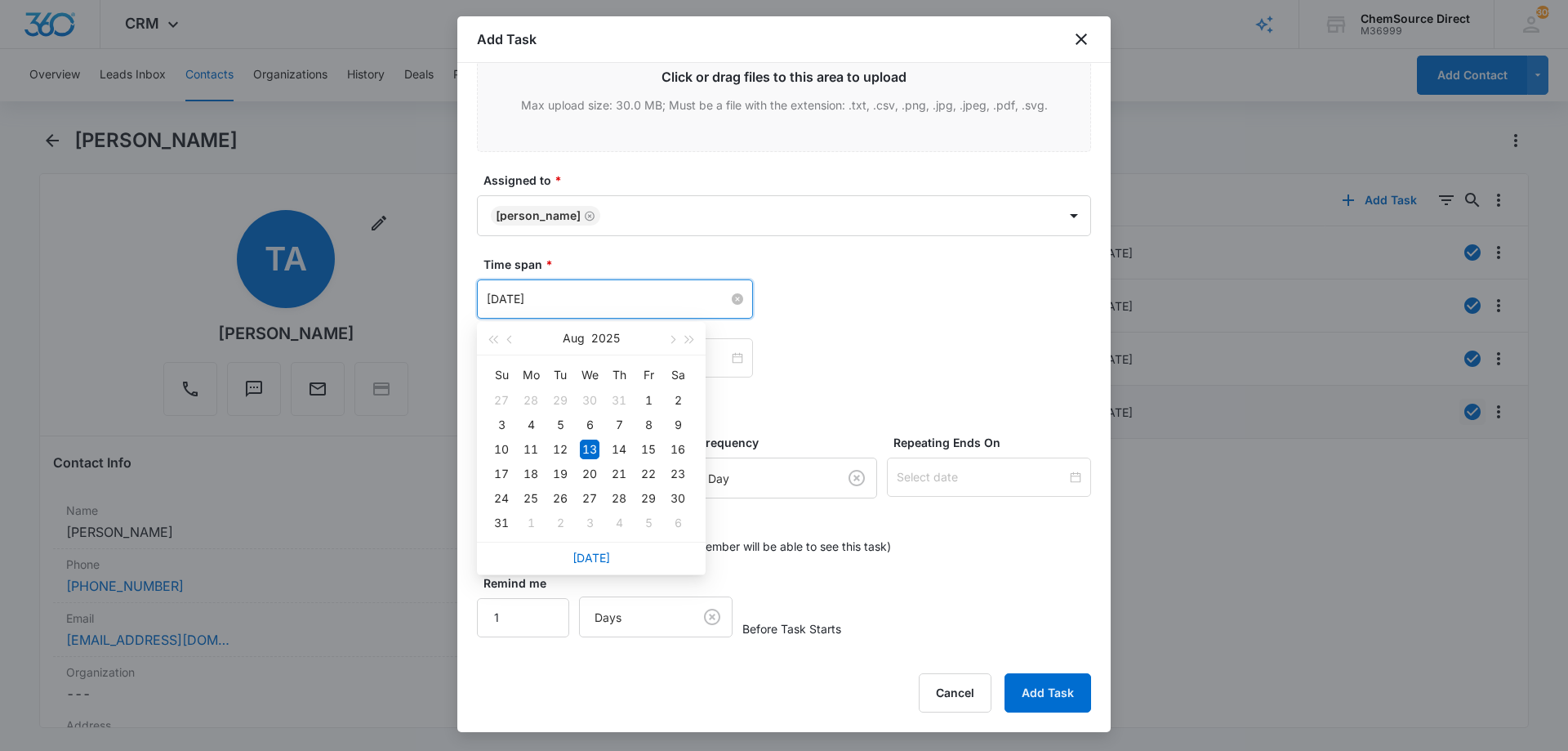
click at [600, 300] on input "[DATE]" at bounding box center [608, 299] width 242 height 18
type input "[DATE]"
click at [652, 450] on div "15" at bounding box center [649, 449] width 20 height 20
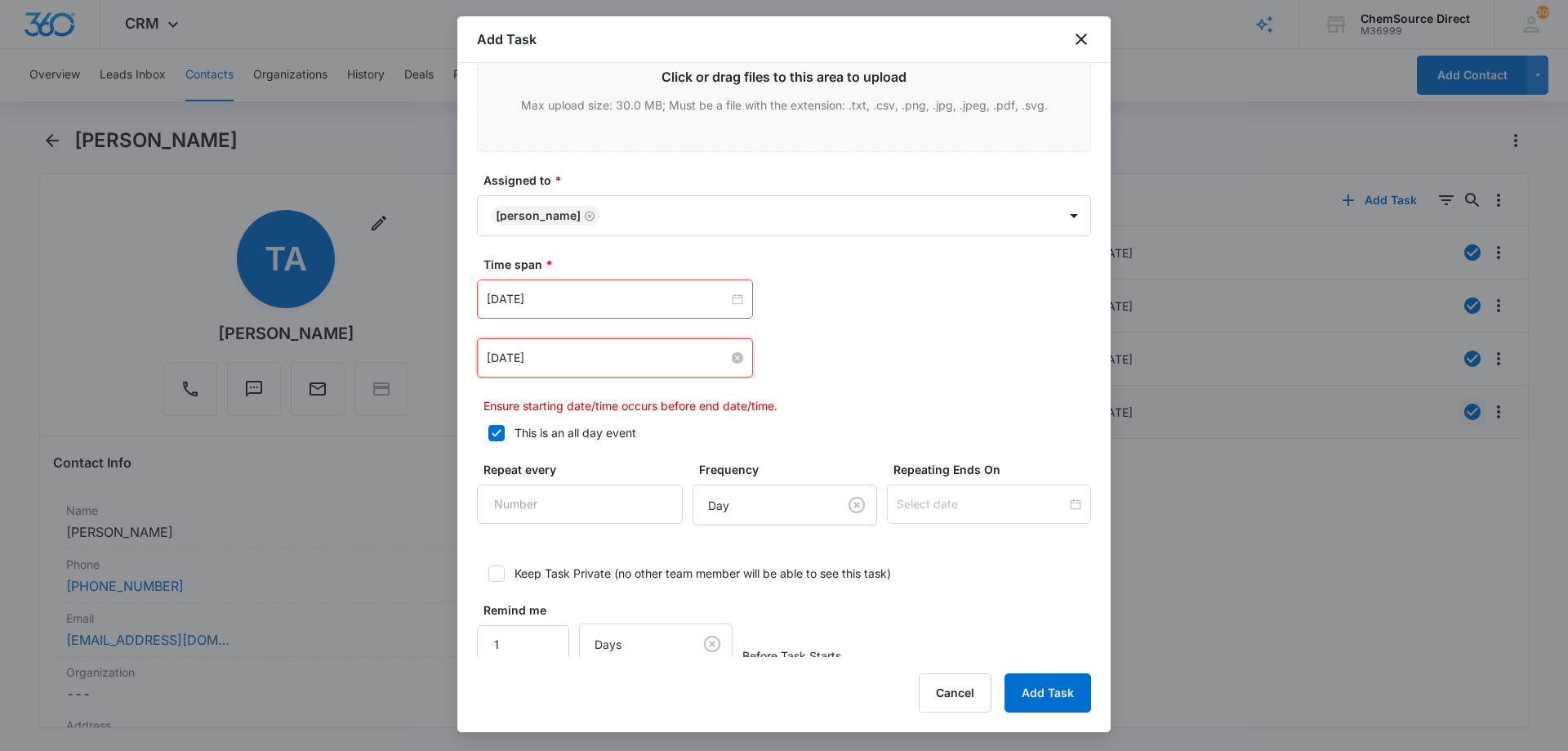
click at [641, 359] on input "[DATE]" at bounding box center [608, 358] width 242 height 18
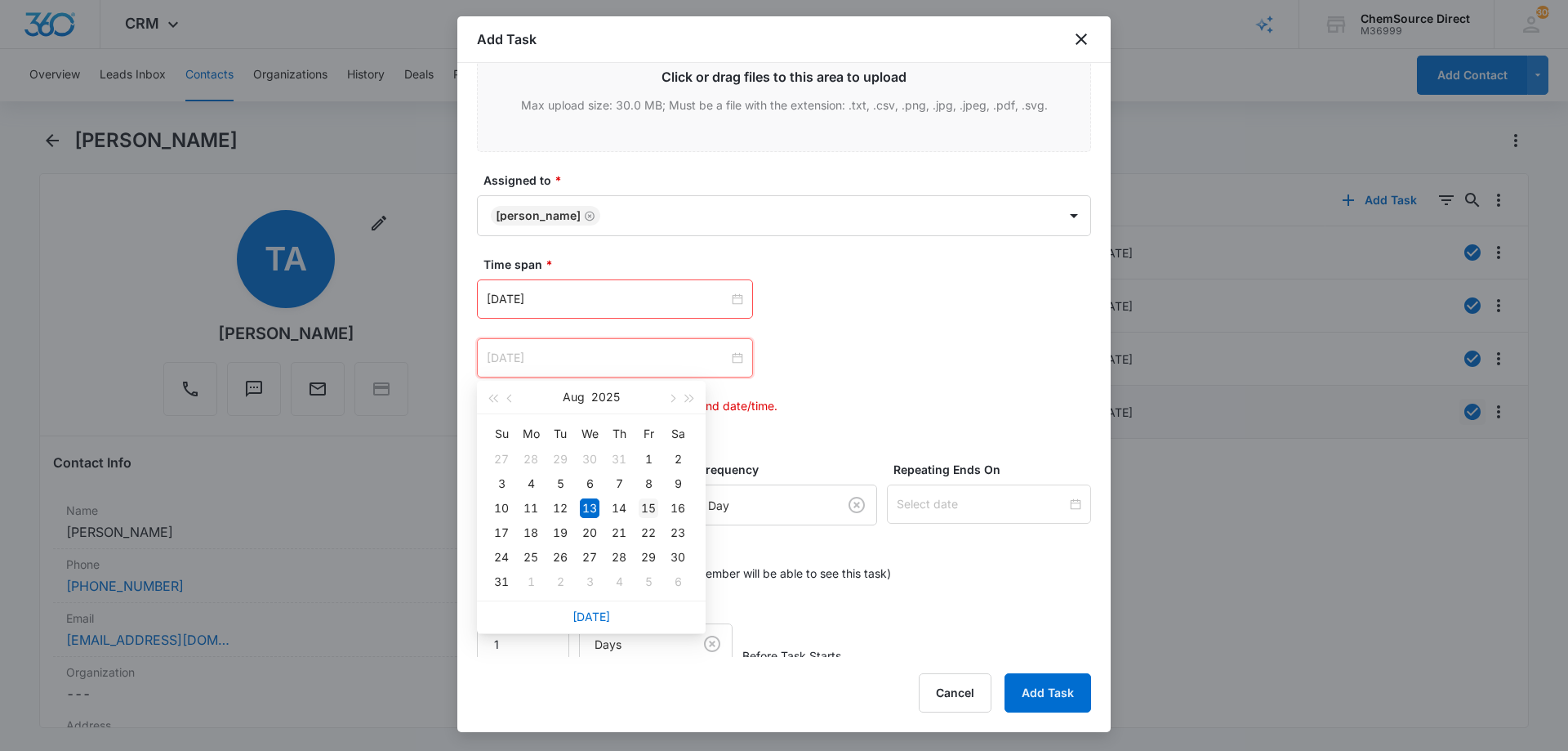
type input "[DATE]"
click at [650, 507] on div "15" at bounding box center [649, 508] width 20 height 20
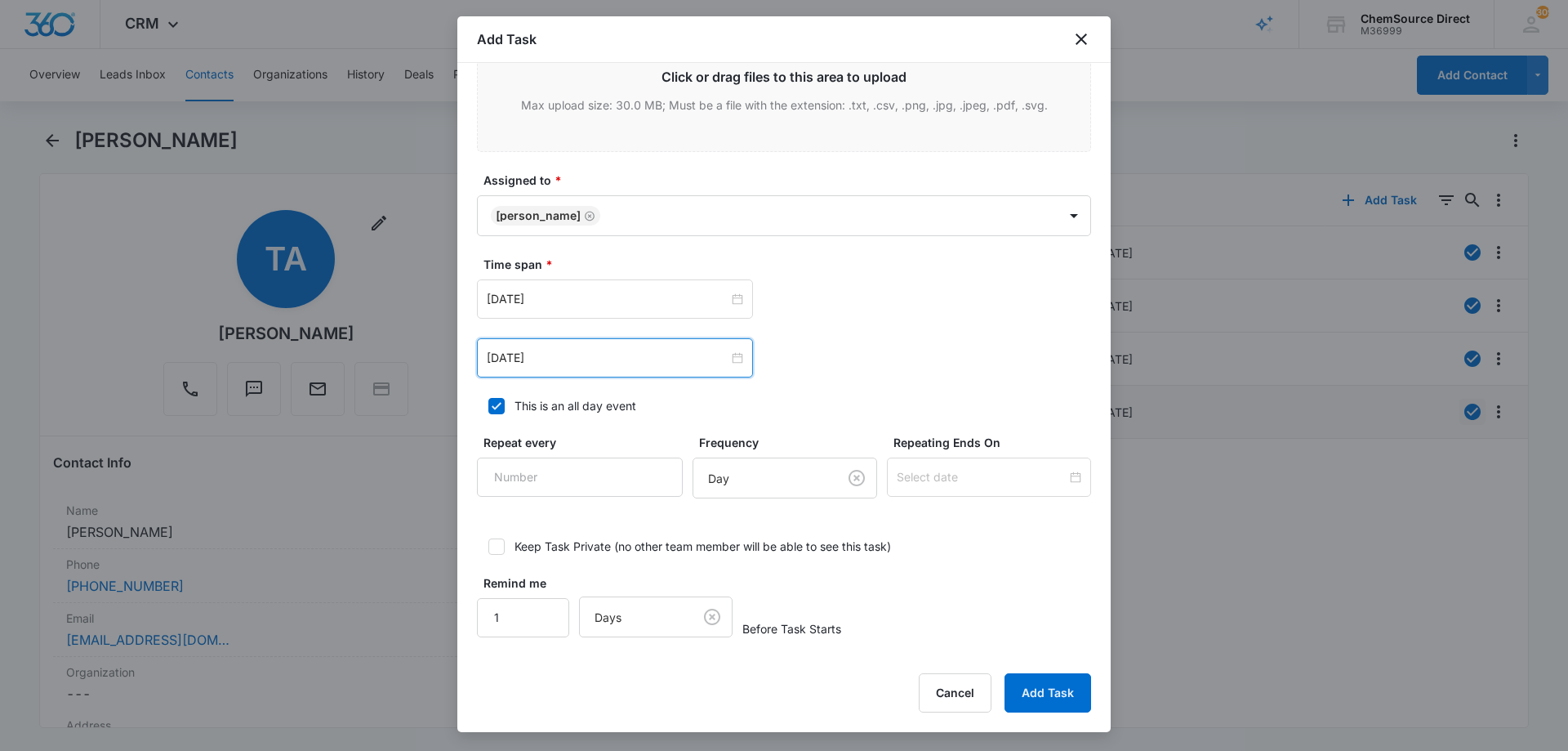
click at [817, 340] on div "[DATE] [DATE] Su Mo Tu We Th Fr Sa 27 28 29 30 31 1 2 3 4 5 6 7 8 9 10 11 12 13…" at bounding box center [784, 358] width 614 height 39
click at [1064, 702] on button "Add Task" at bounding box center [1048, 693] width 86 height 39
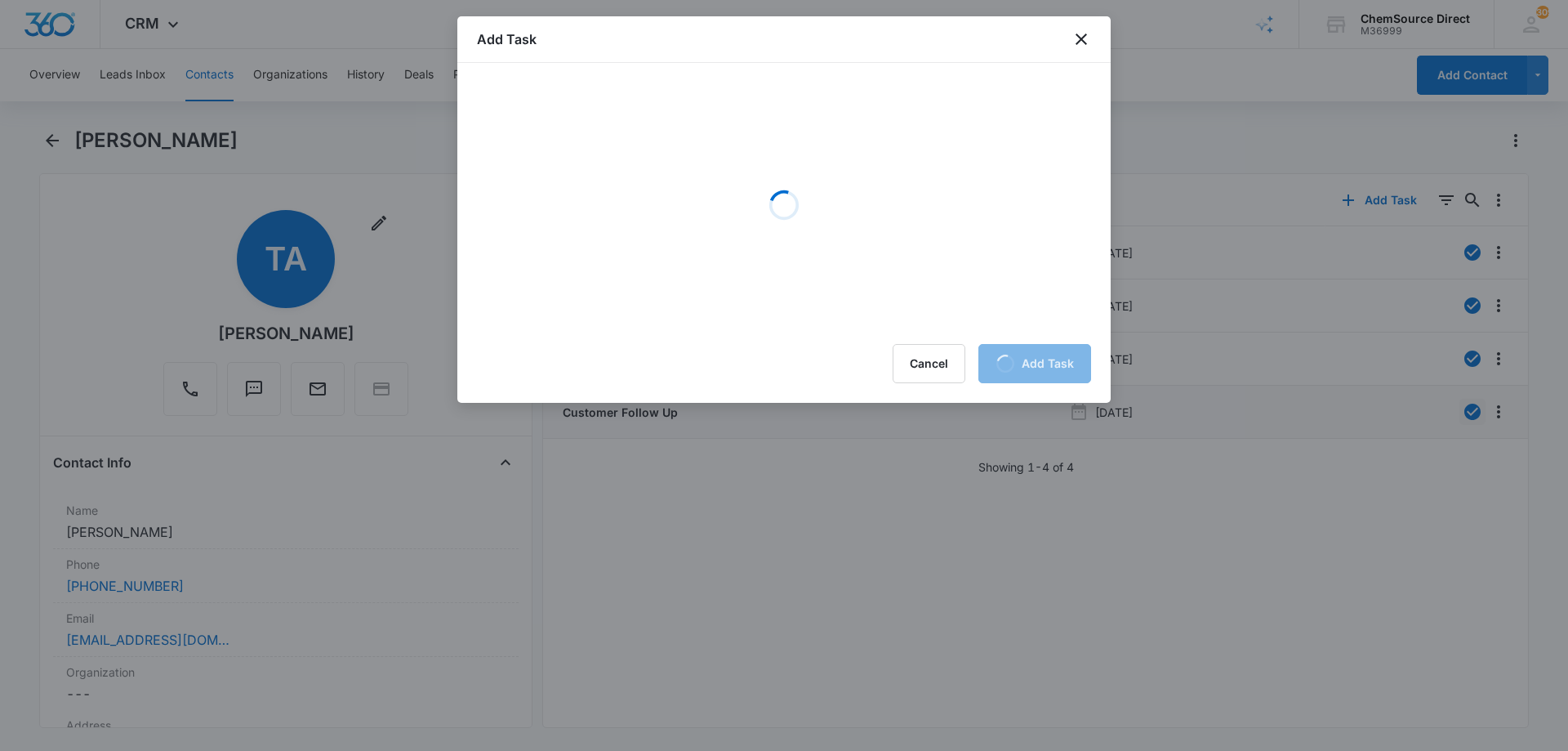
scroll to position [0, 0]
